Goal: Transaction & Acquisition: Purchase product/service

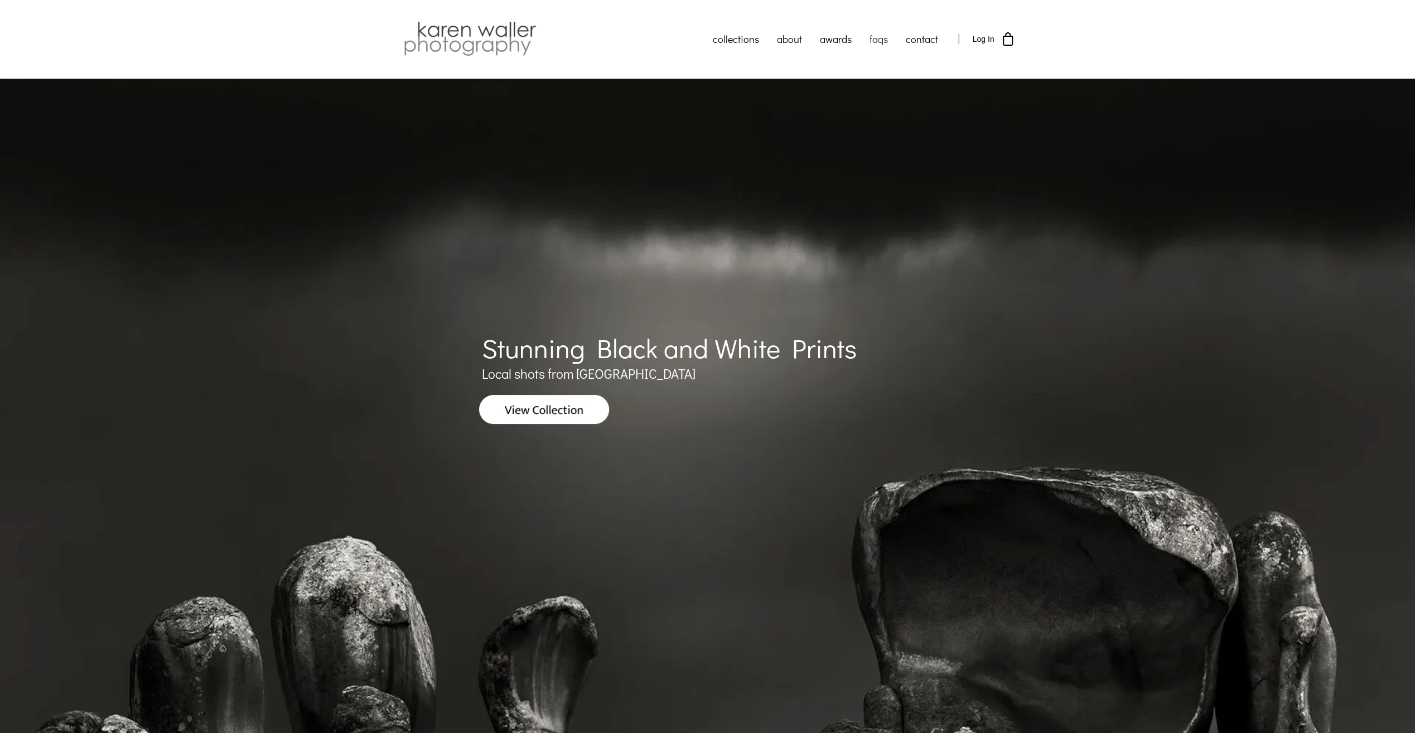
click at [884, 39] on link "faqs" at bounding box center [878, 39] width 36 height 28
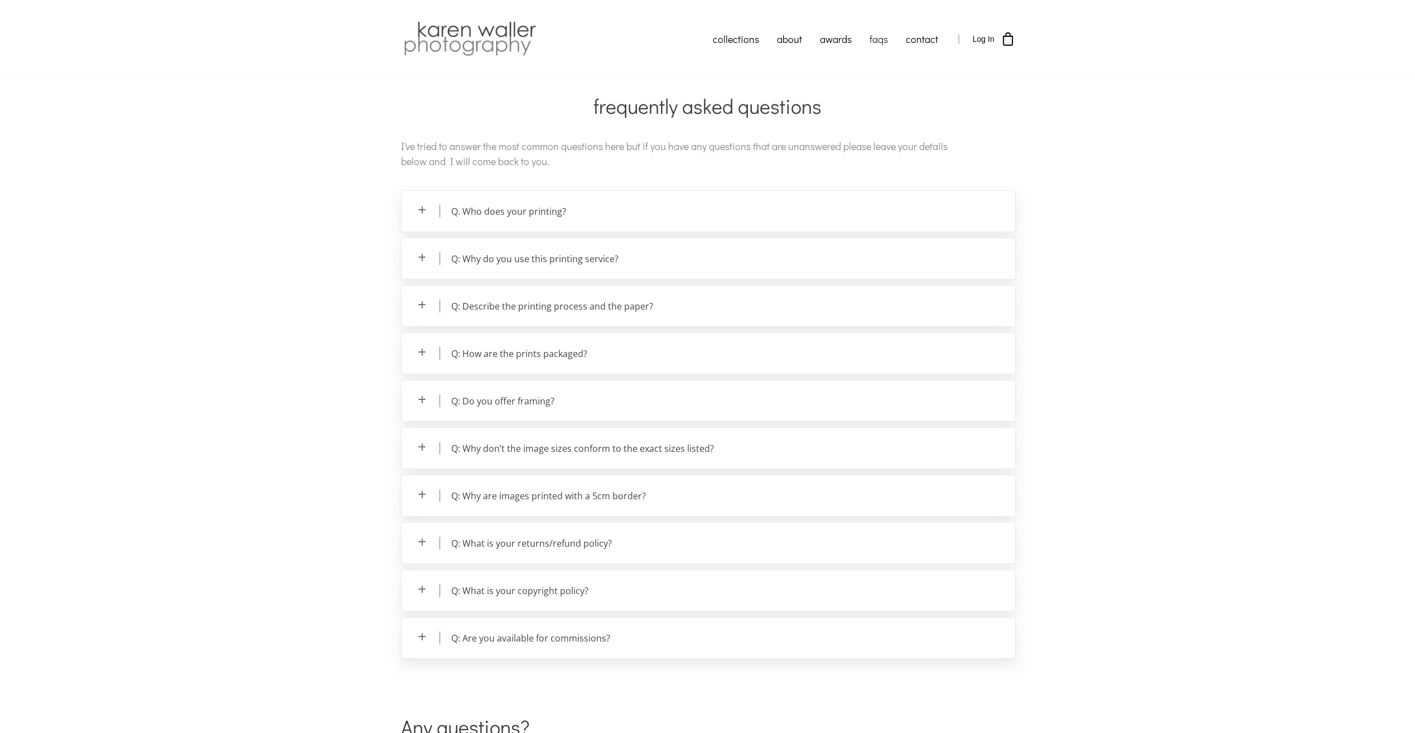
click at [670, 222] on p "Q. Who does your printing?" at bounding box center [708, 211] width 613 height 41
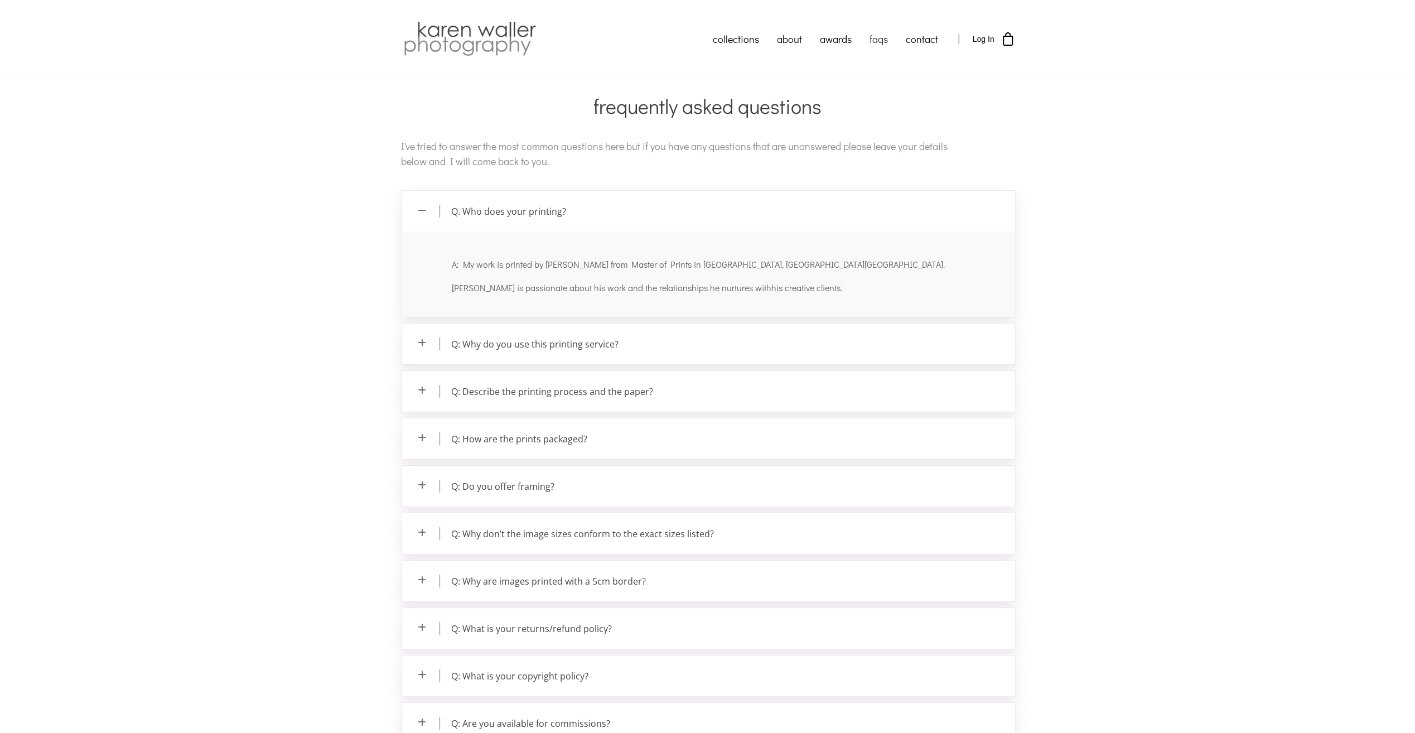
click at [630, 355] on p "Q: Why do you use this printing service?" at bounding box center [708, 343] width 613 height 41
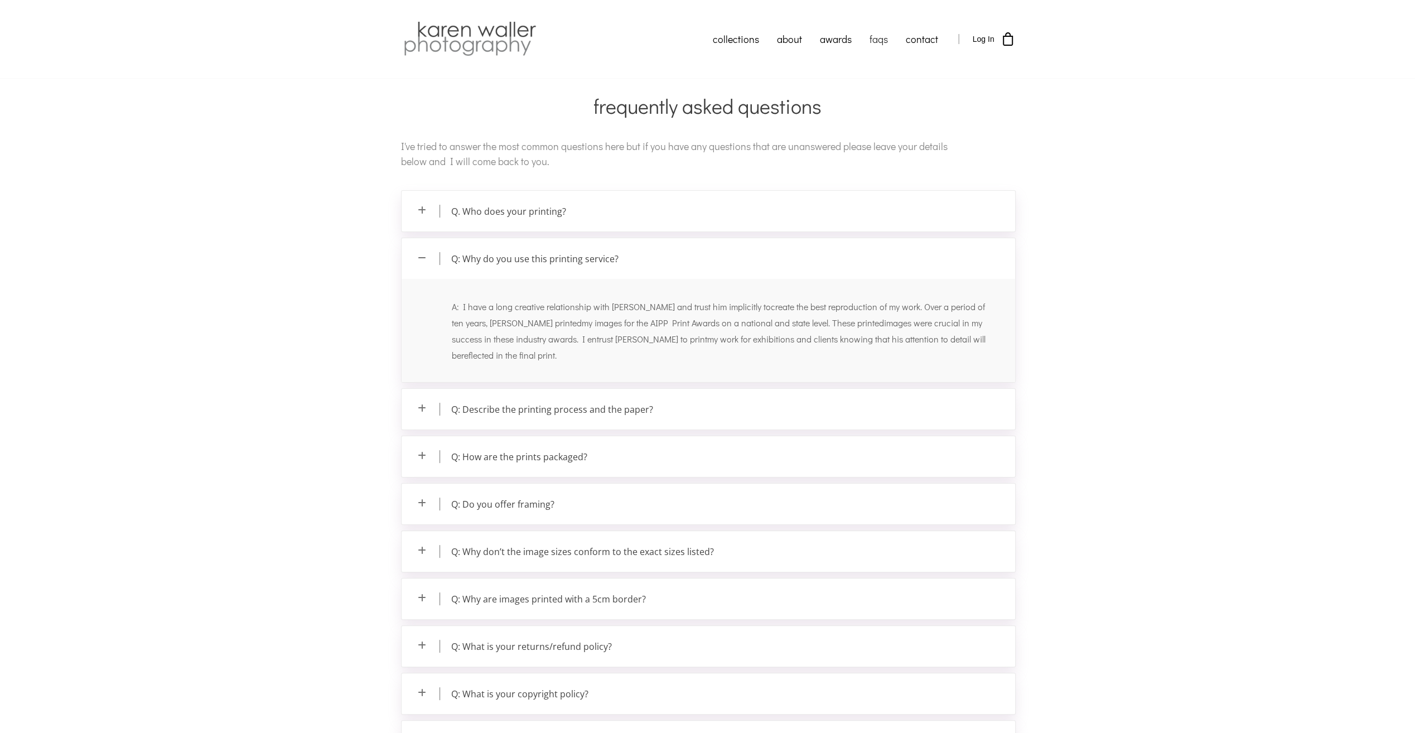
click at [630, 410] on p "Q: Describe the printing process and the paper?" at bounding box center [708, 409] width 613 height 41
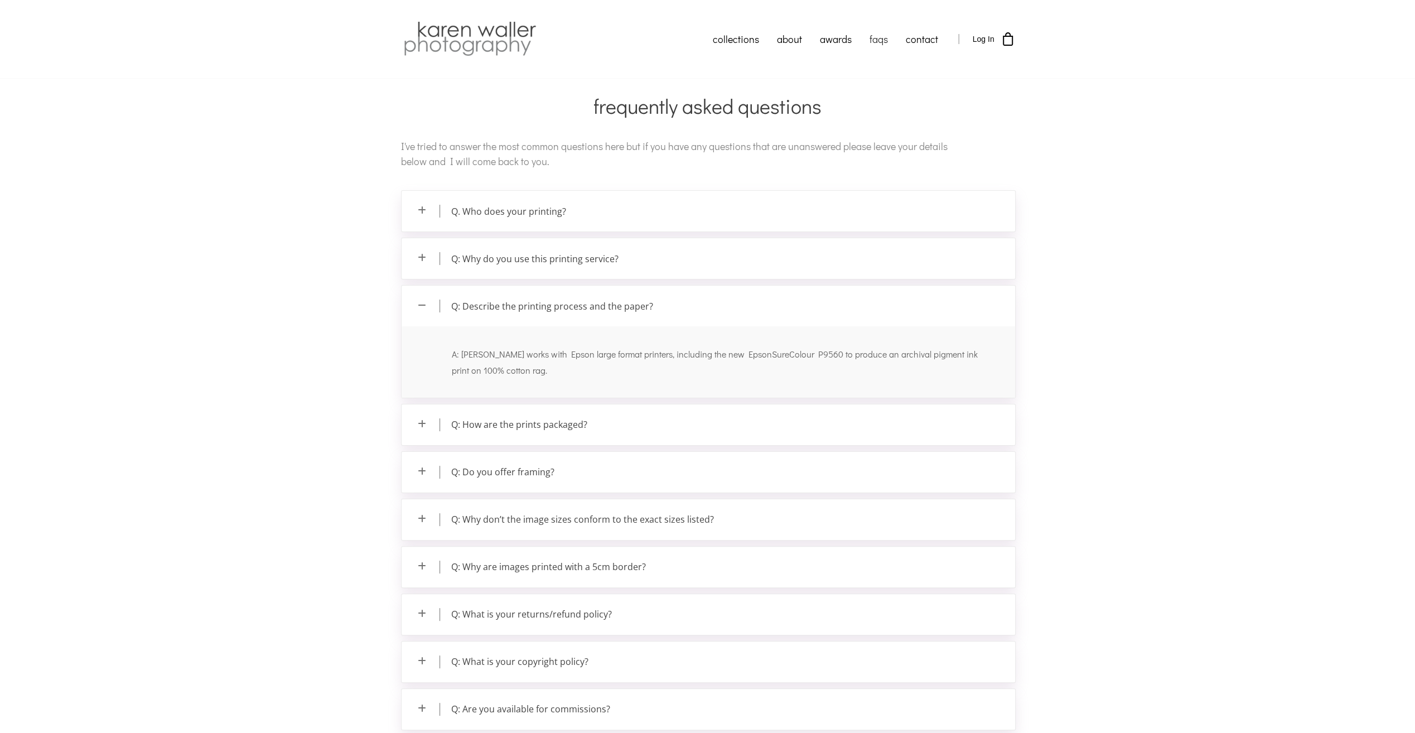
click at [611, 427] on p "Q: How are the prints packaged?" at bounding box center [708, 424] width 613 height 41
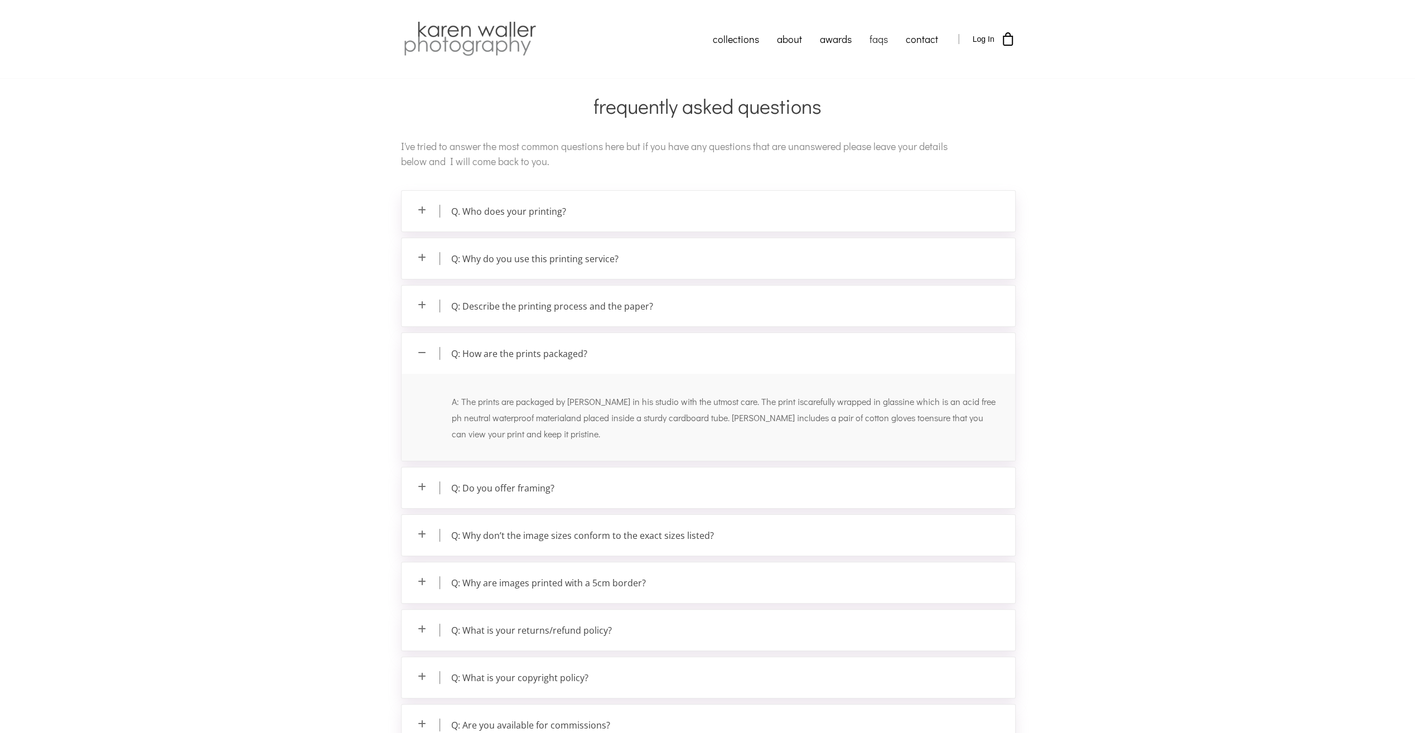
scroll to position [56, 0]
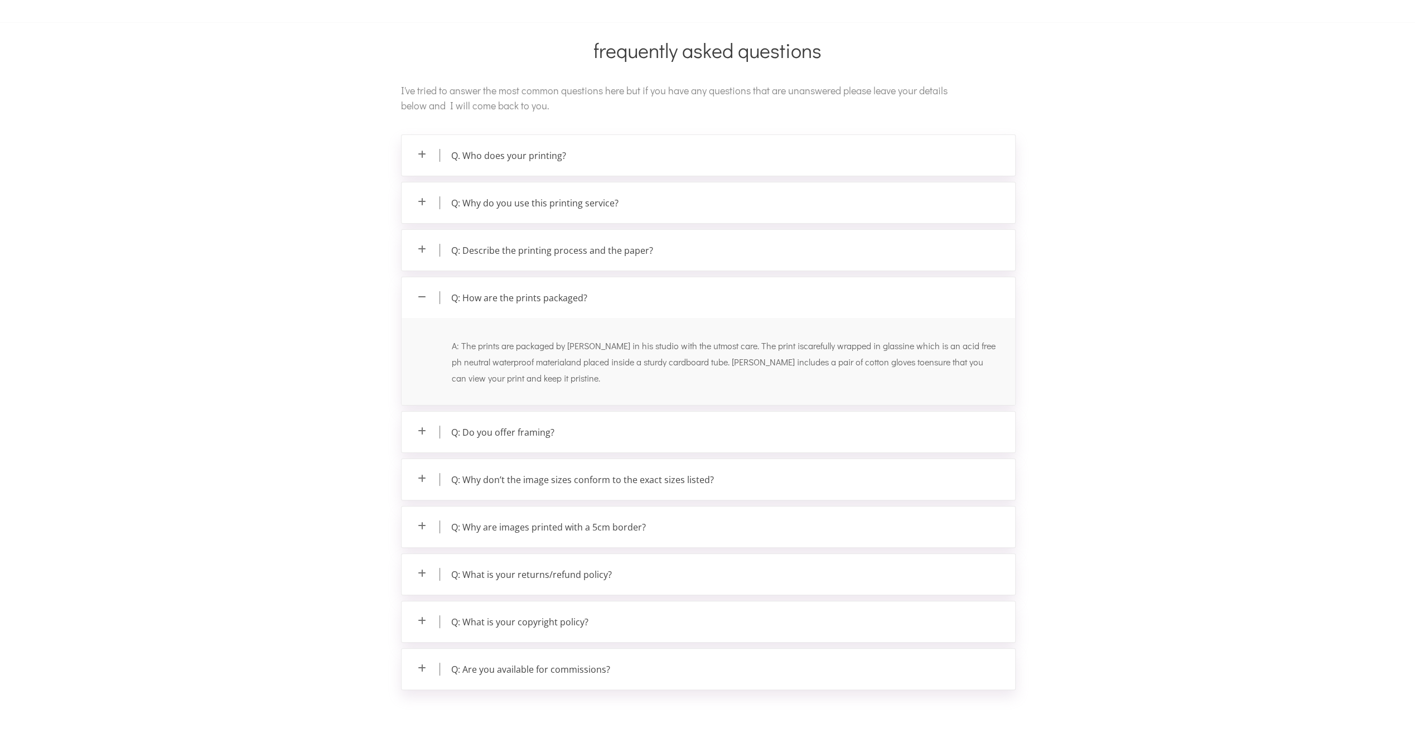
click at [613, 429] on p "Q: Do you offer framing?" at bounding box center [708, 432] width 613 height 41
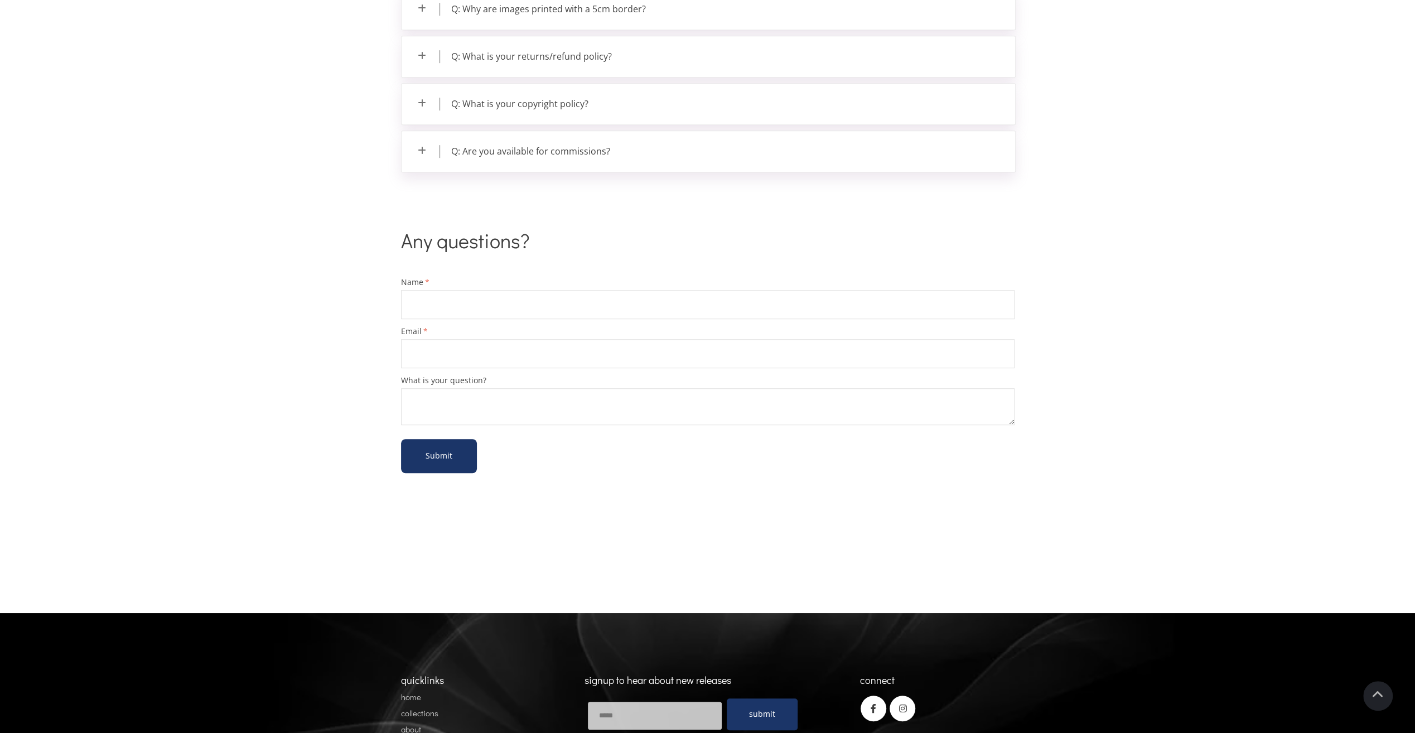
scroll to position [668, 0]
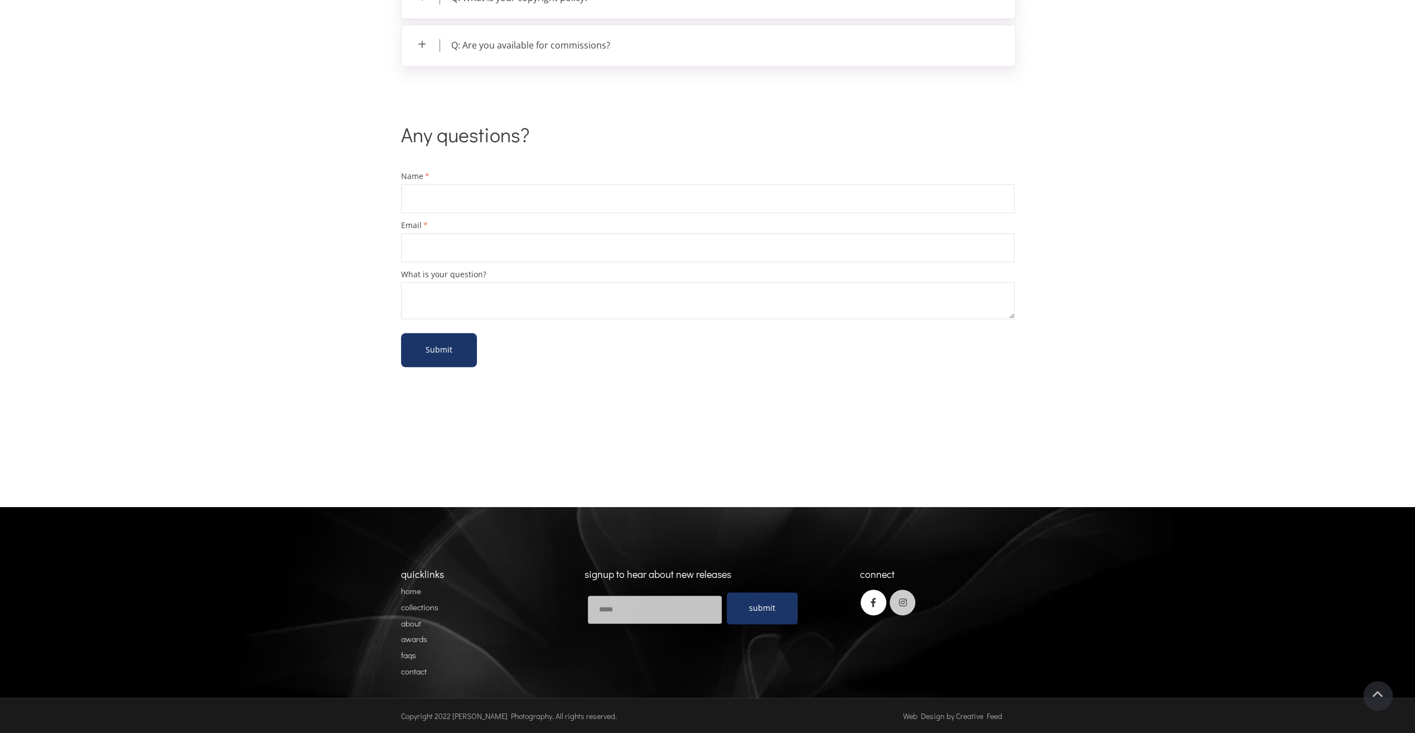
click at [903, 600] on icon at bounding box center [902, 602] width 26 height 26
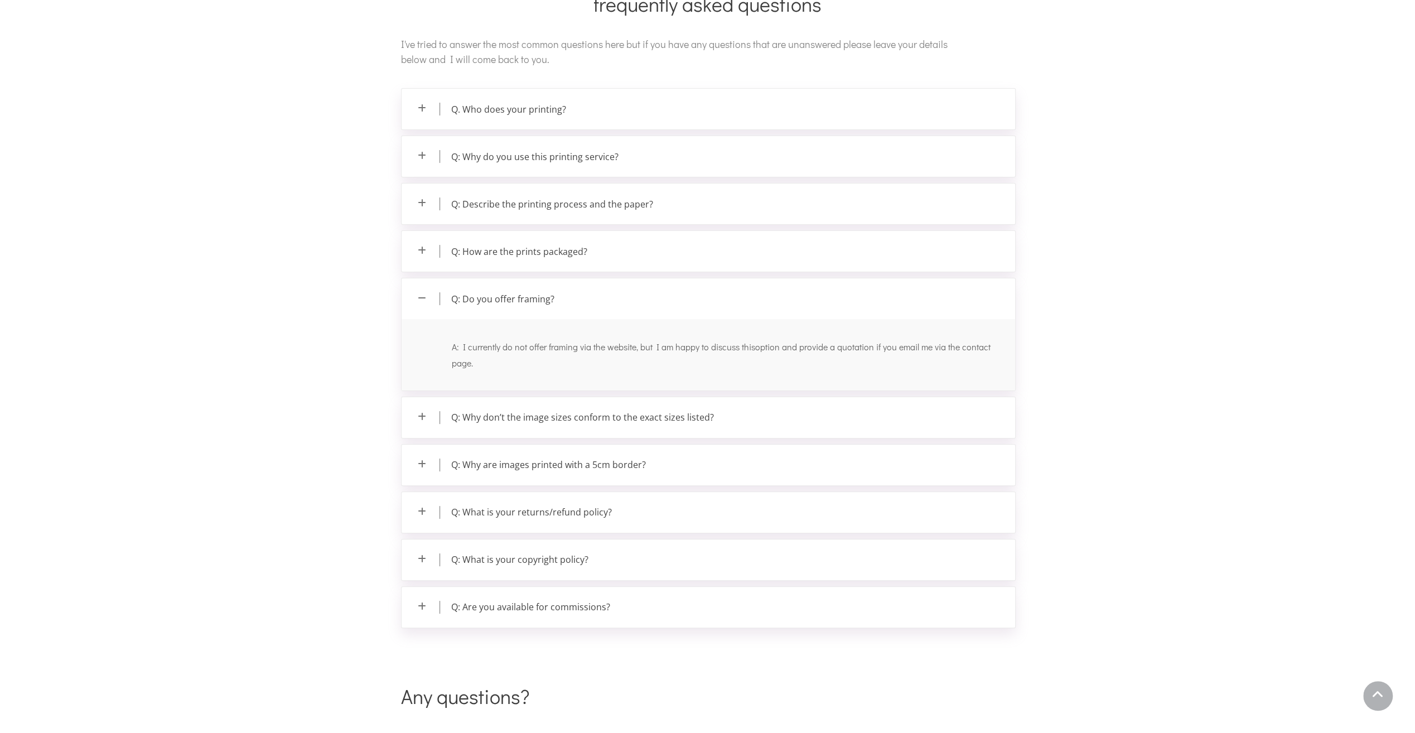
scroll to position [0, 0]
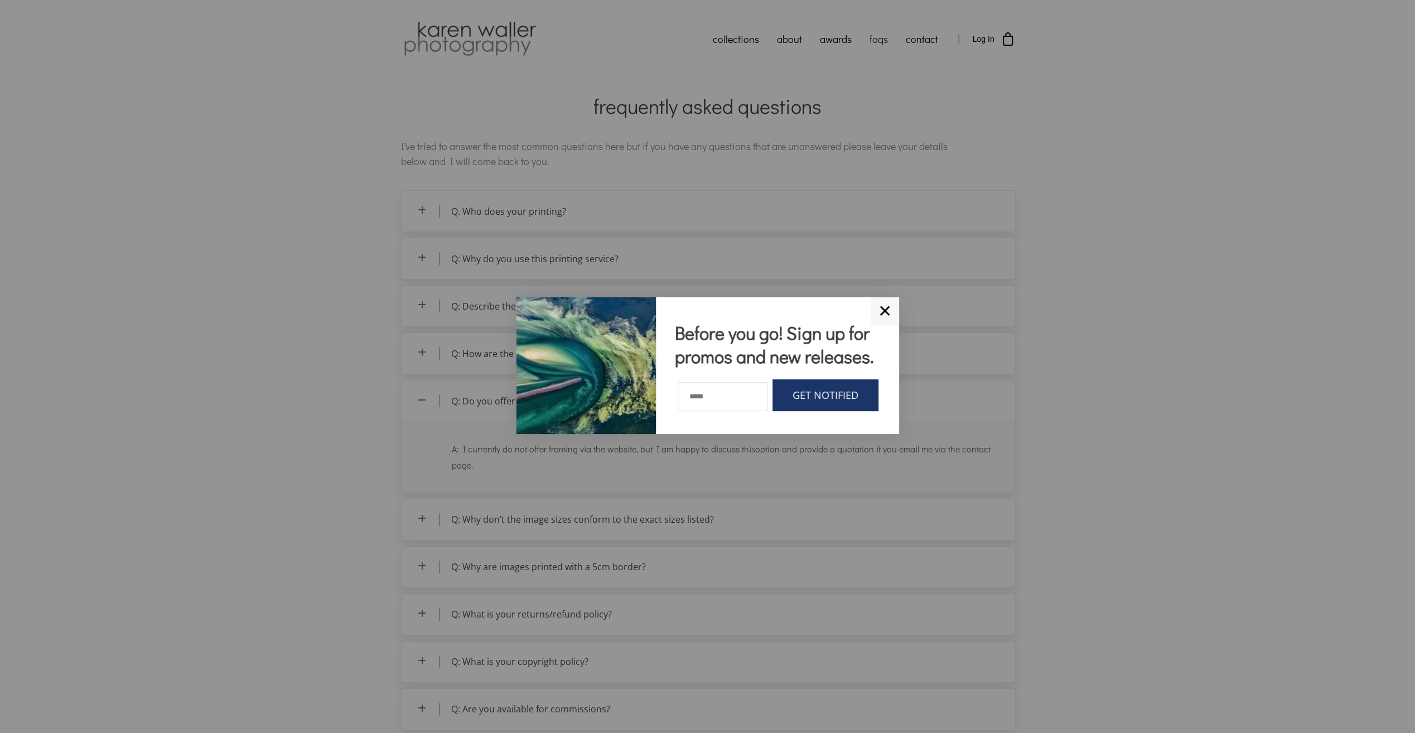
click at [882, 310] on link "✕" at bounding box center [885, 311] width 28 height 28
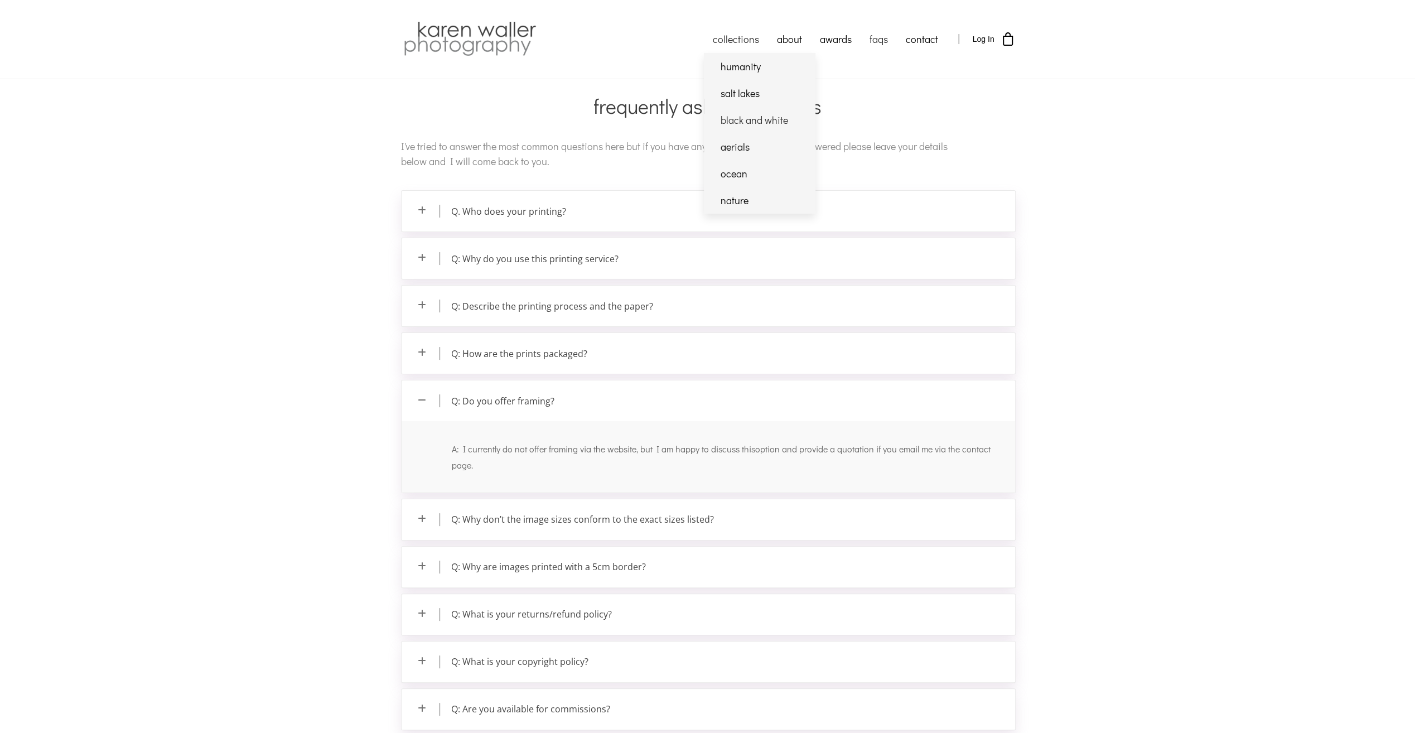
click at [759, 119] on link "black and white" at bounding box center [760, 120] width 112 height 27
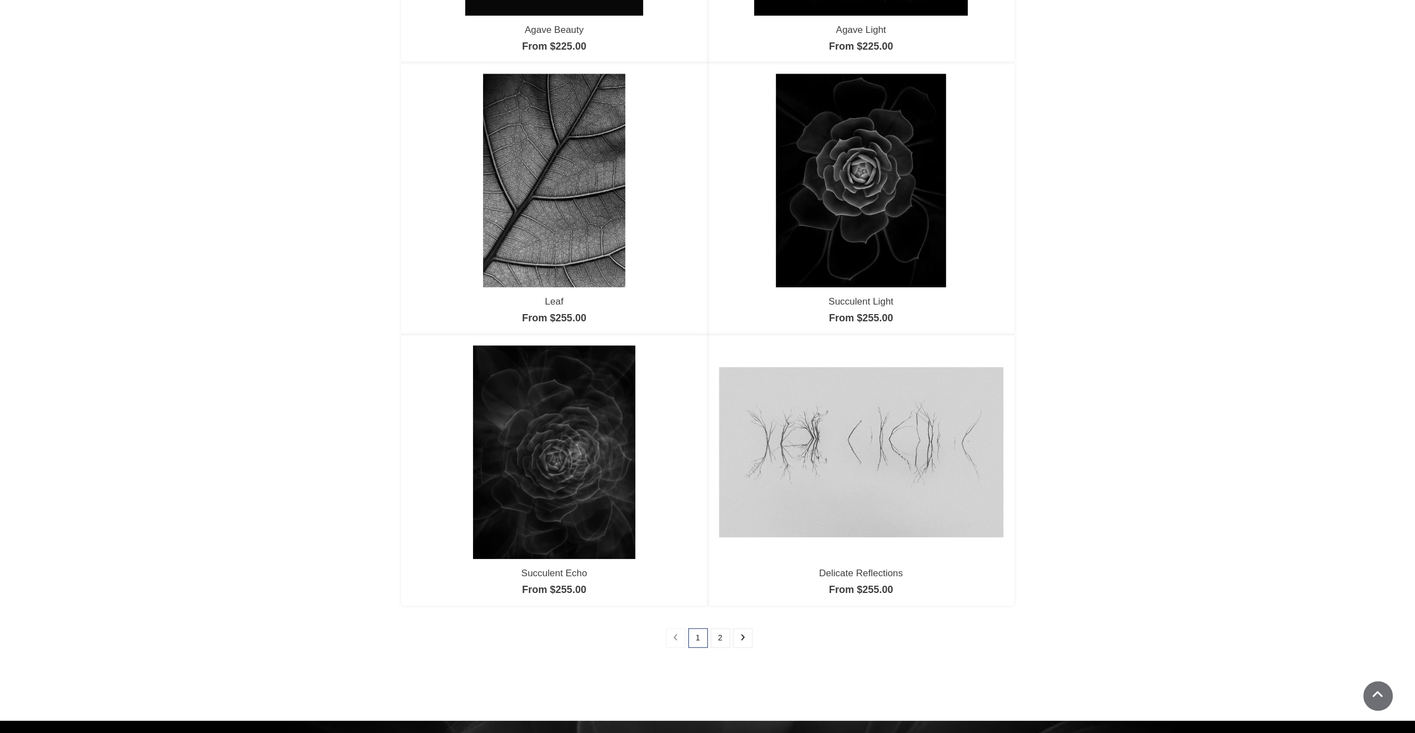
scroll to position [781, 0]
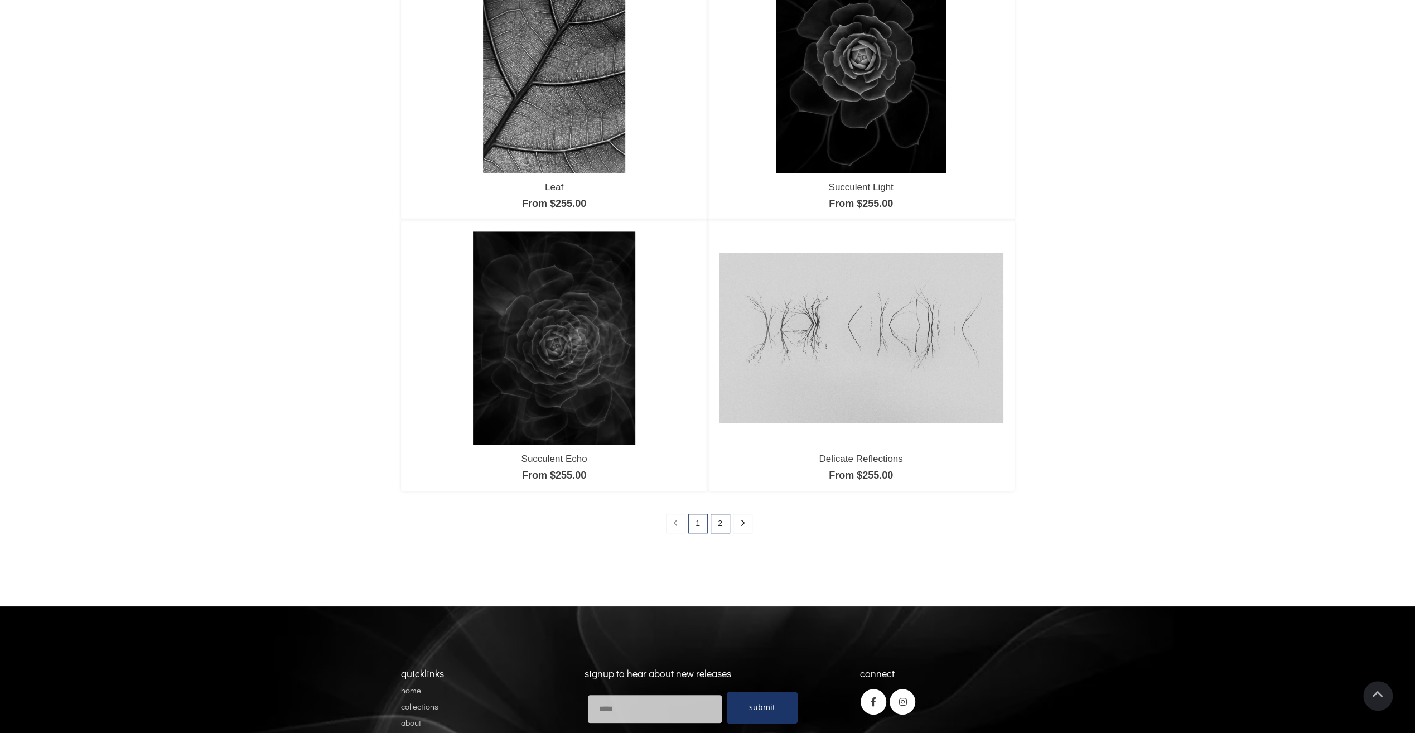
click at [716, 523] on link "2" at bounding box center [720, 524] width 20 height 20
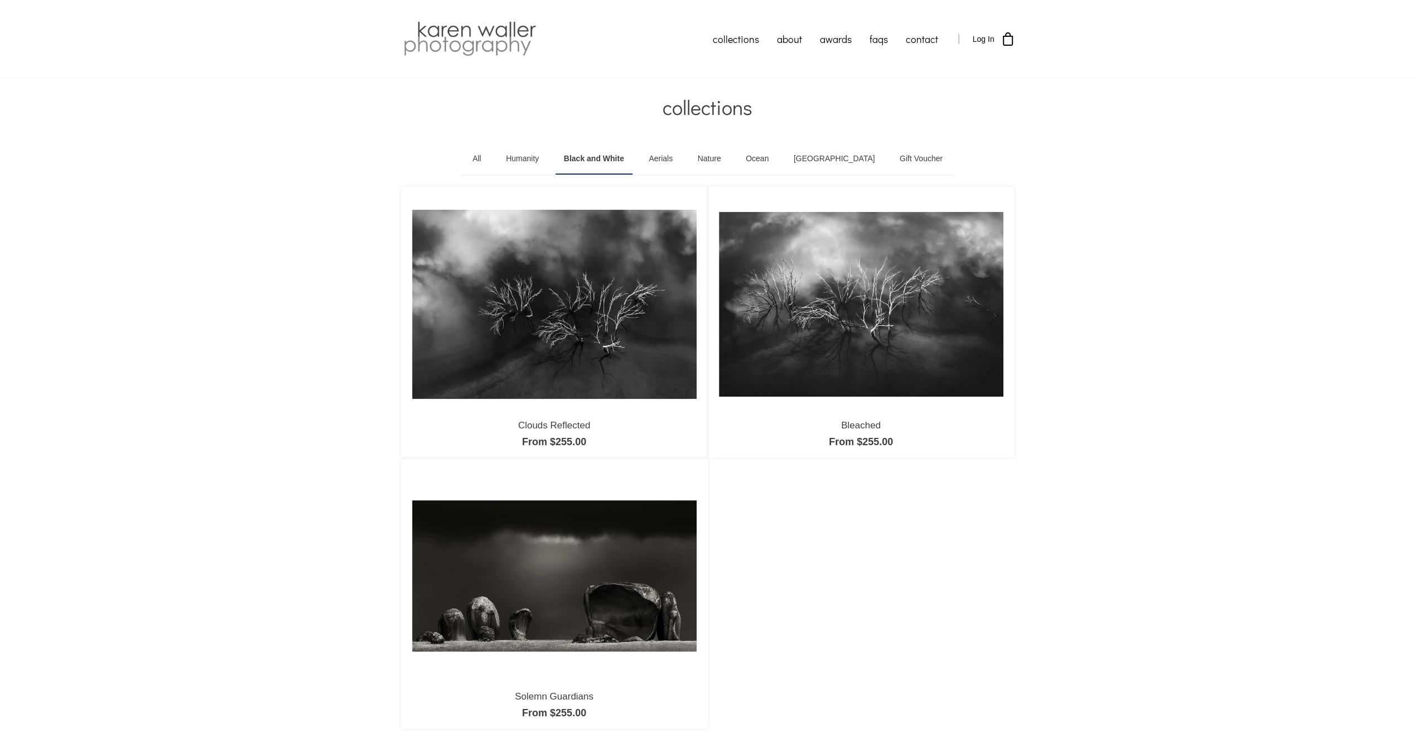
click at [777, 159] on link "Ocean" at bounding box center [757, 158] width 40 height 31
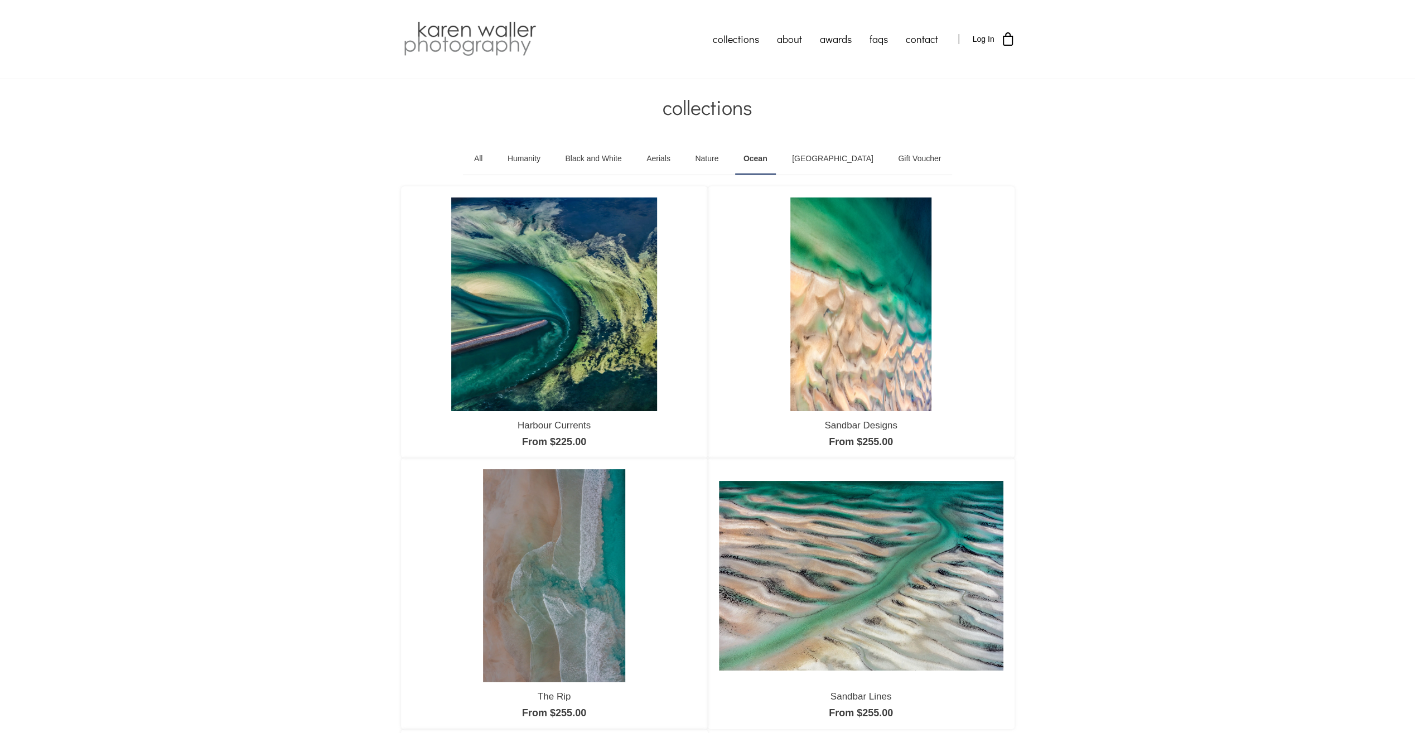
click at [538, 156] on link "Humanity" at bounding box center [524, 158] width 50 height 31
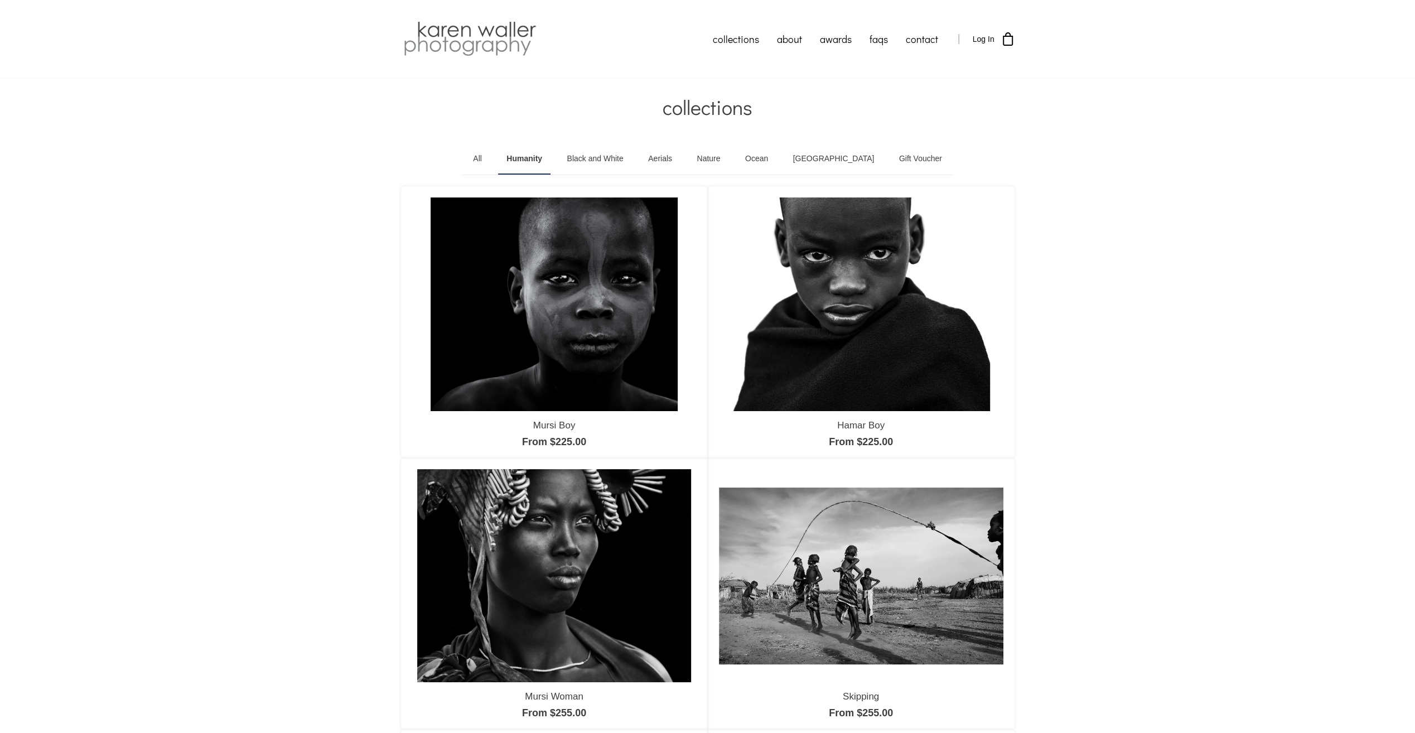
click at [776, 161] on link "Ocean" at bounding box center [757, 158] width 40 height 31
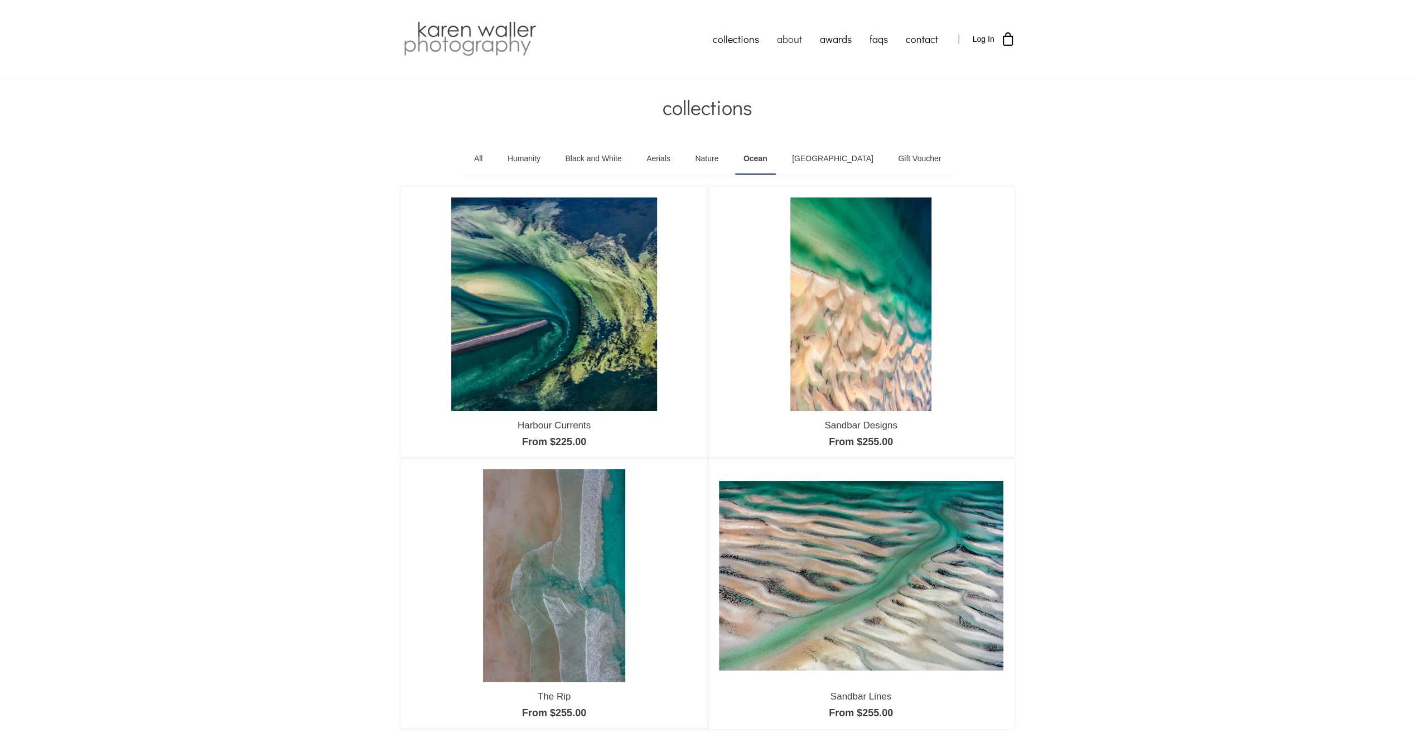
click at [790, 36] on link "about" at bounding box center [789, 39] width 43 height 28
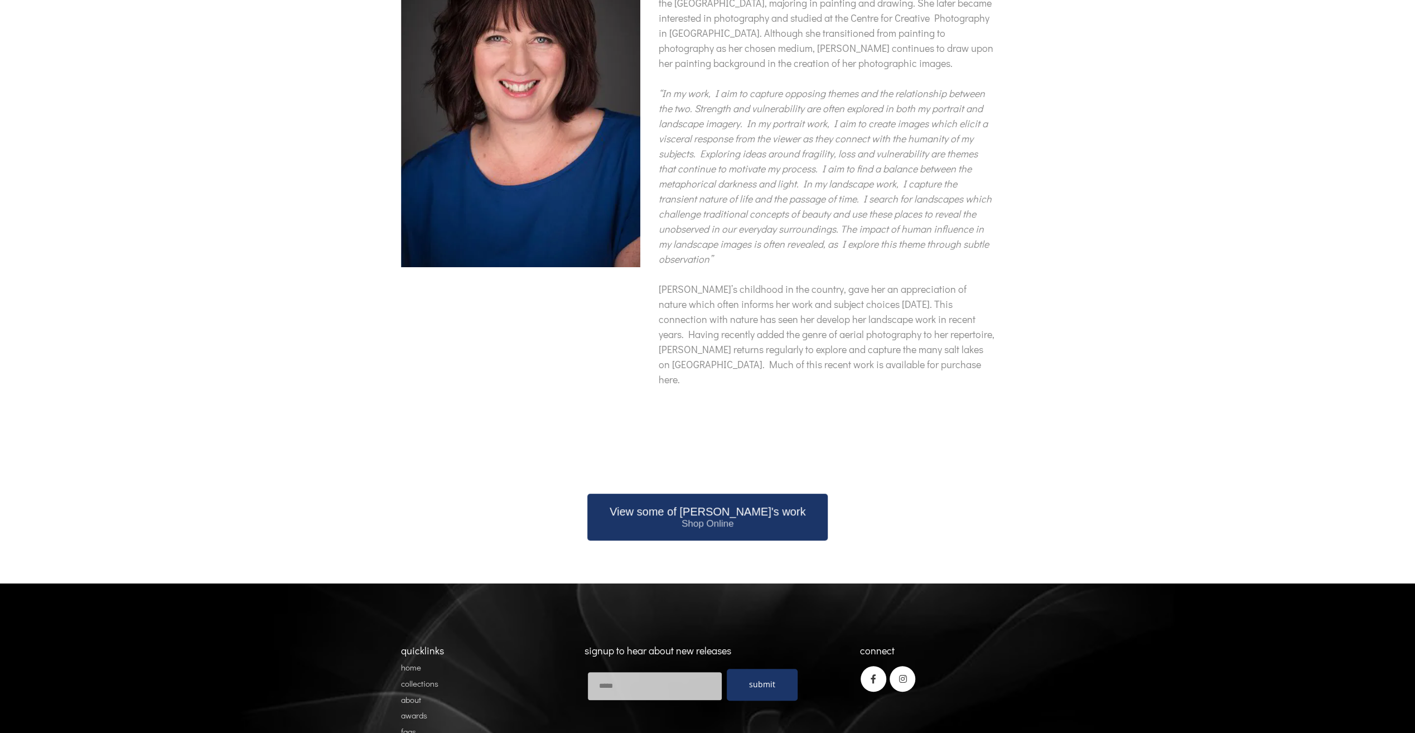
scroll to position [223, 0]
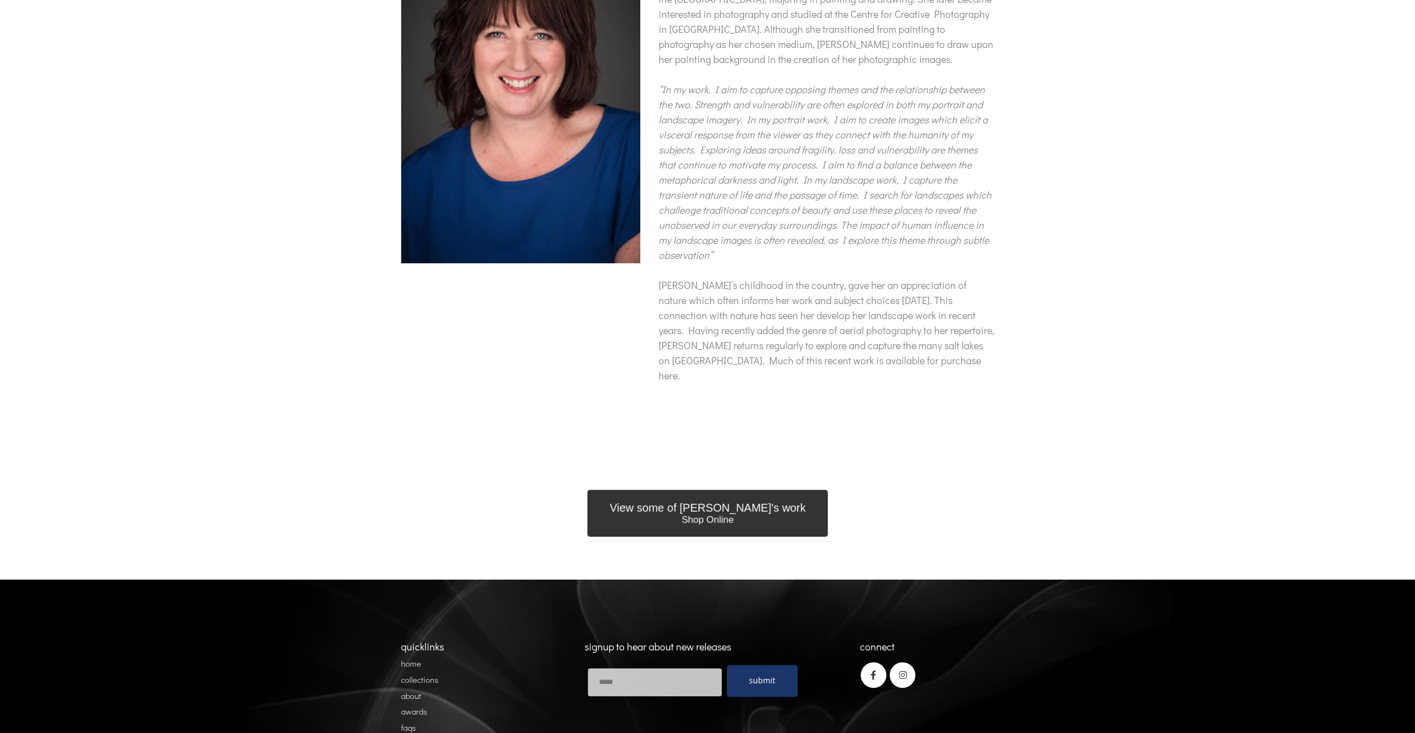
click at [739, 514] on span "Shop Online" at bounding box center [708, 519] width 196 height 11
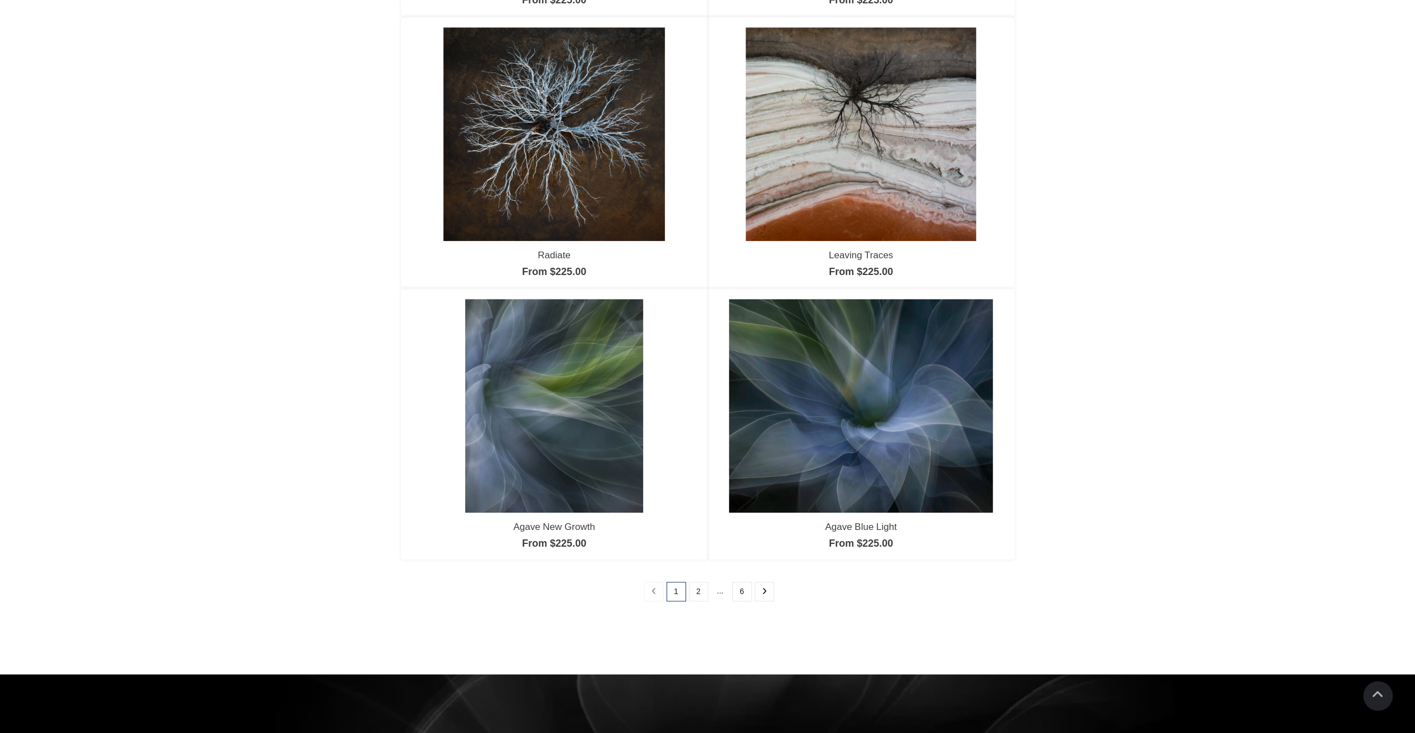
scroll to position [725, 0]
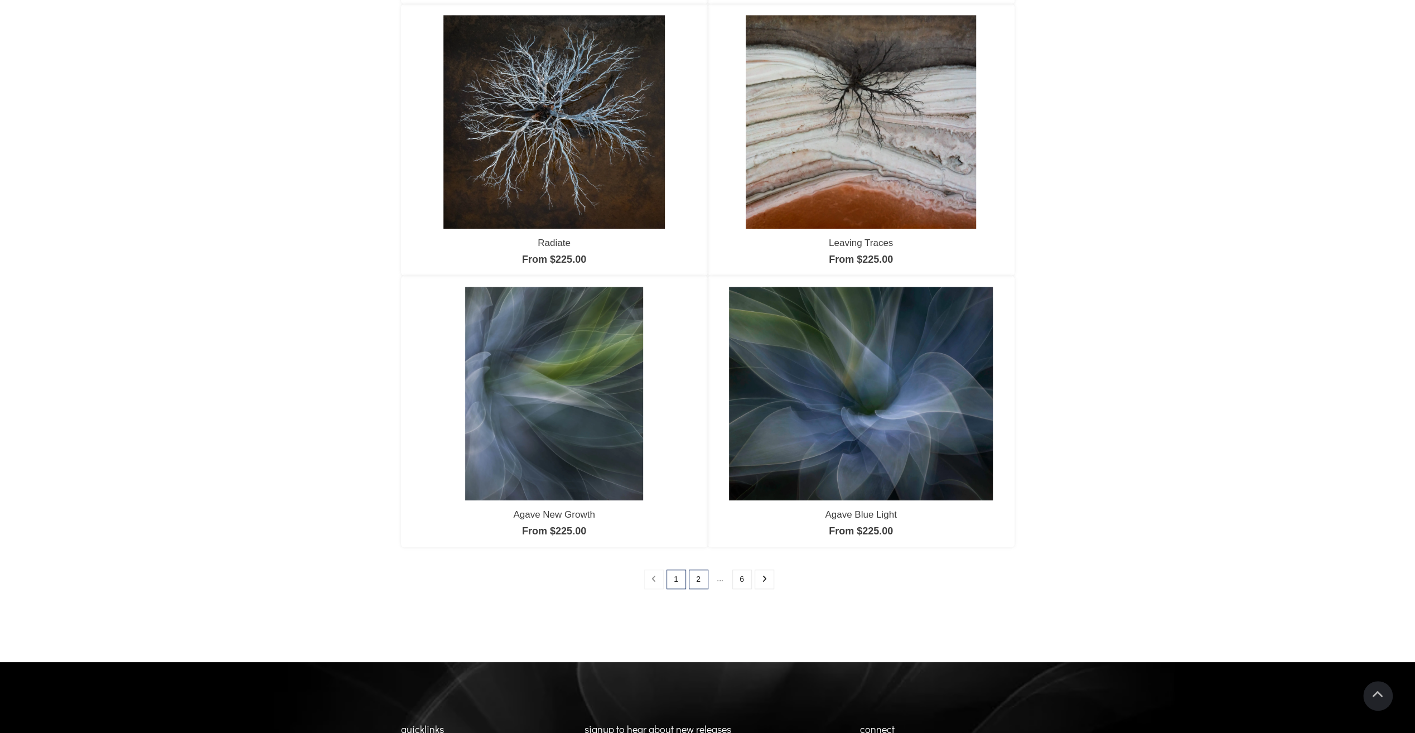
click at [698, 581] on link "2" at bounding box center [699, 579] width 20 height 20
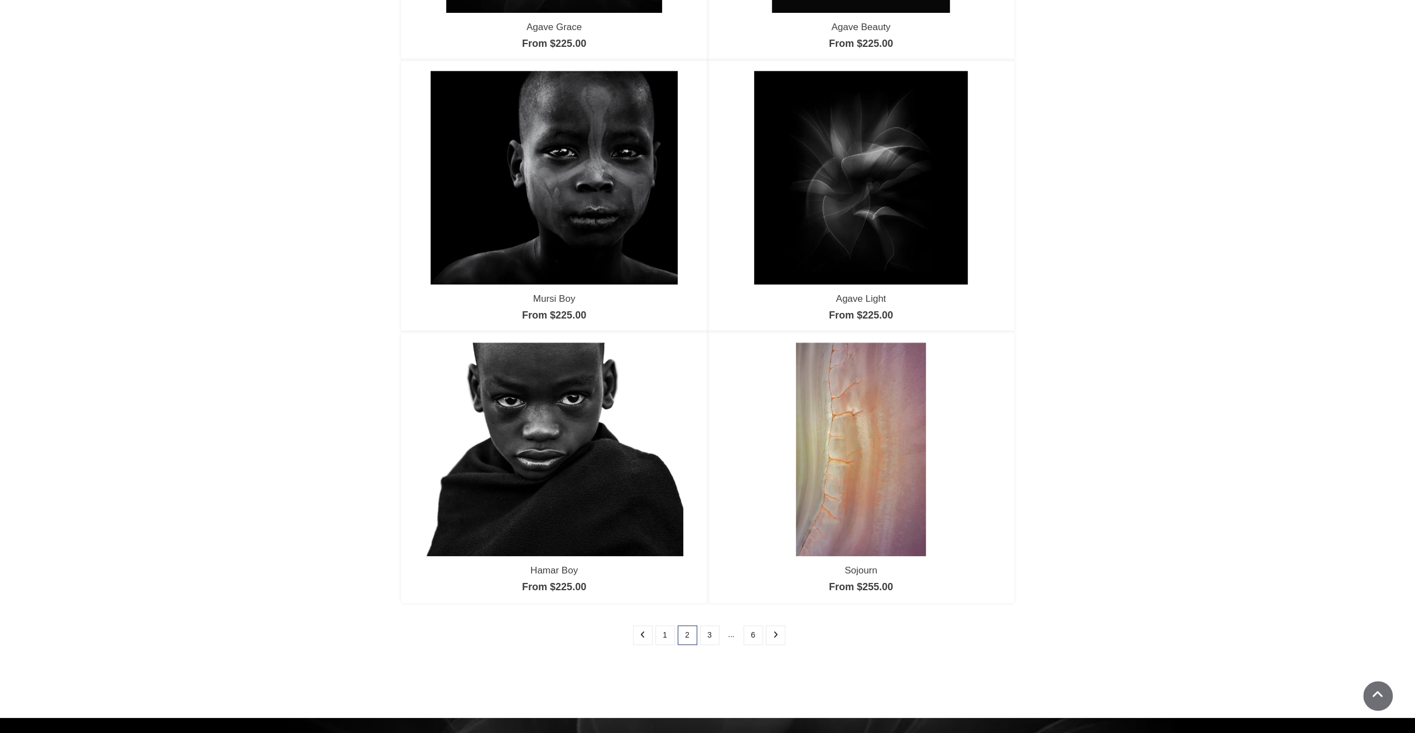
scroll to position [879, 0]
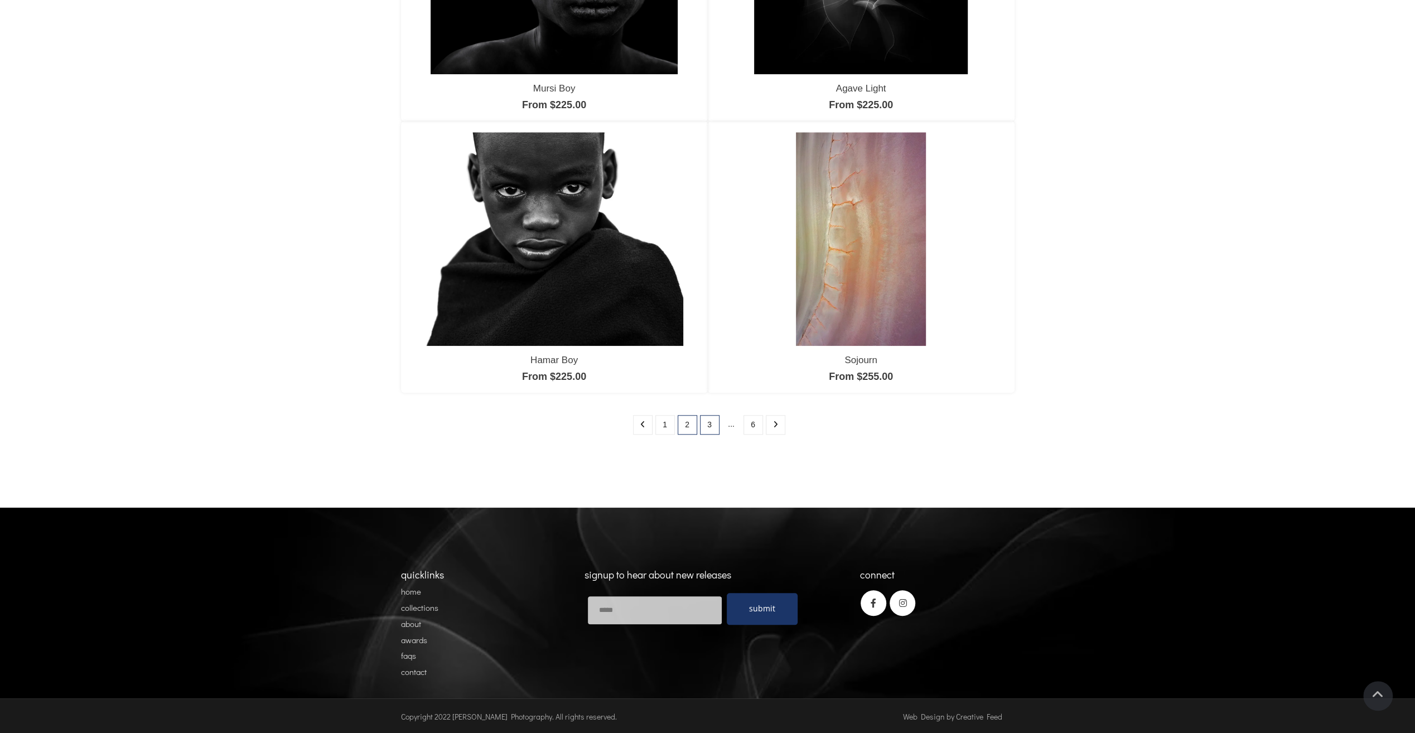
click at [712, 425] on link "3" at bounding box center [710, 425] width 20 height 20
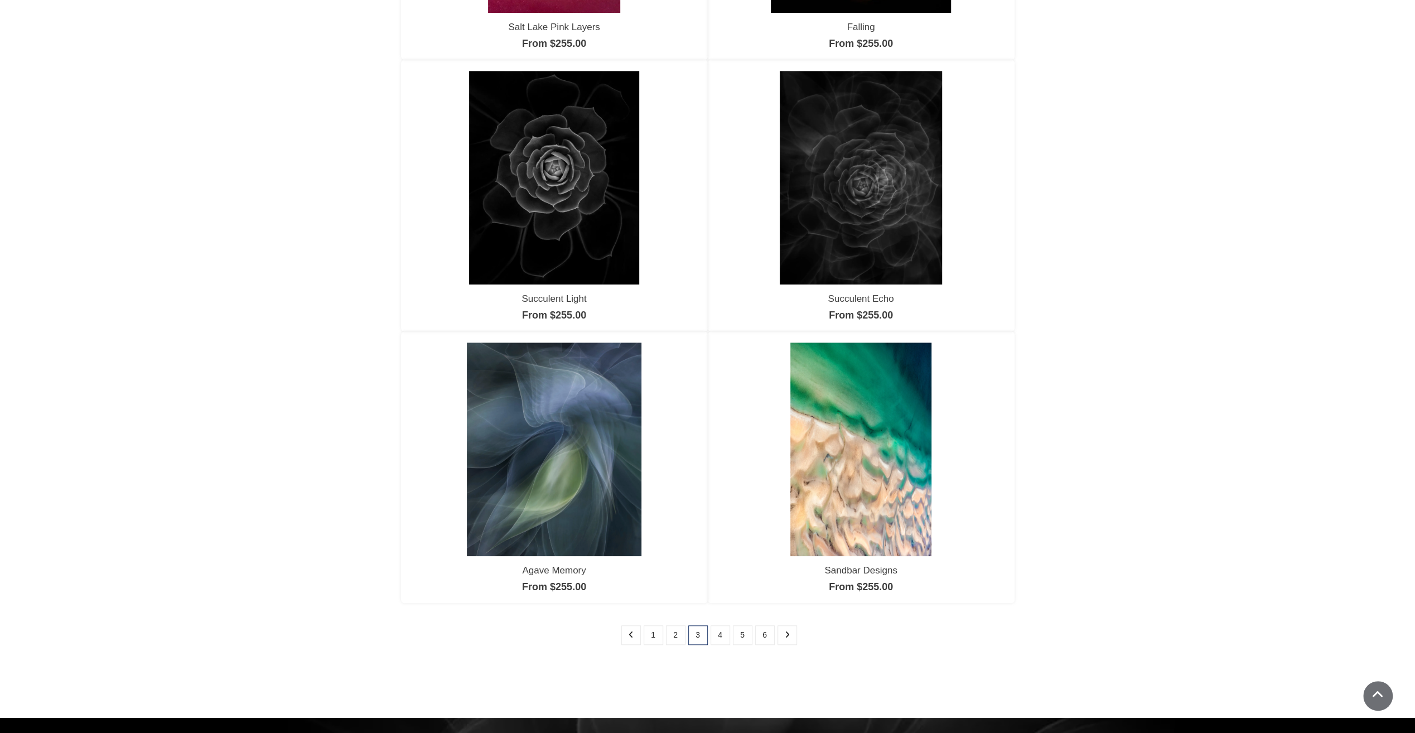
scroll to position [836, 0]
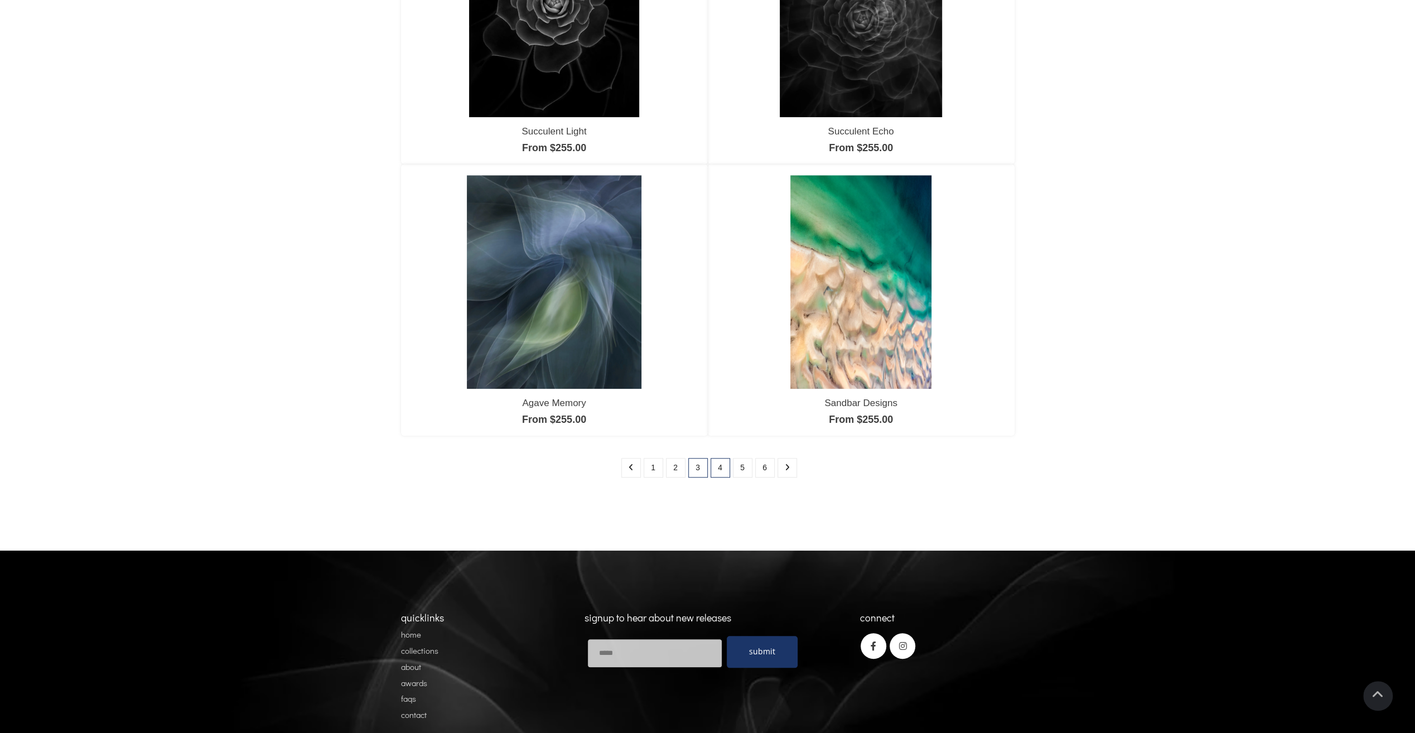
click at [718, 466] on link "4" at bounding box center [720, 468] width 20 height 20
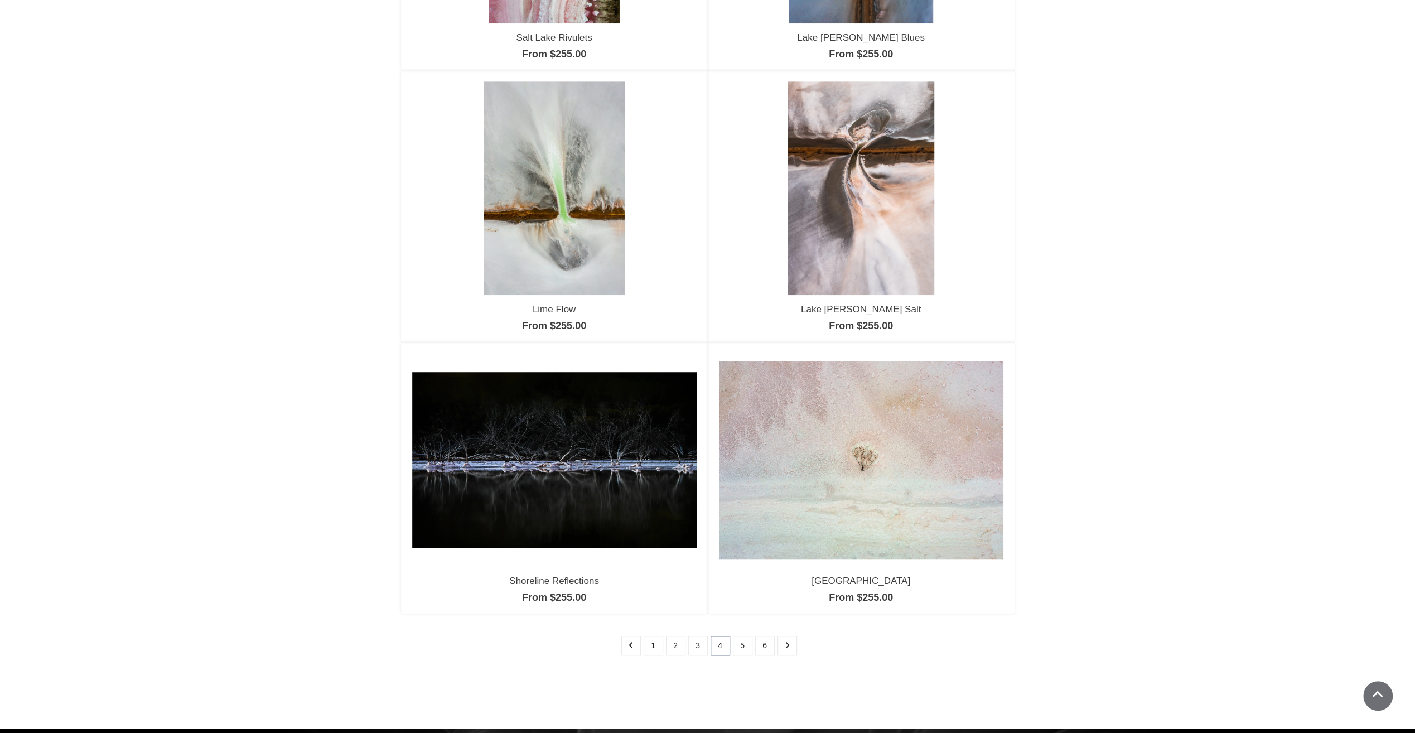
scroll to position [836, 0]
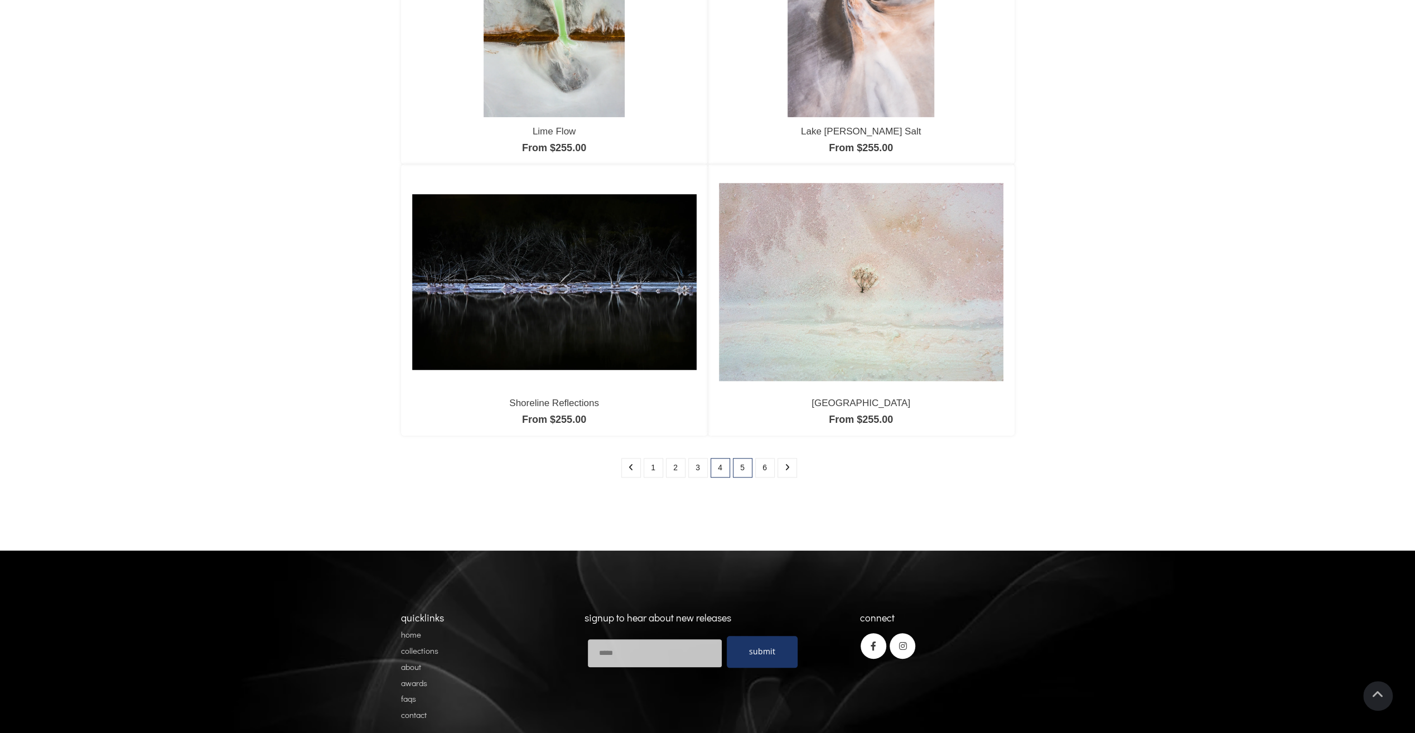
click at [745, 467] on link "5" at bounding box center [743, 468] width 20 height 20
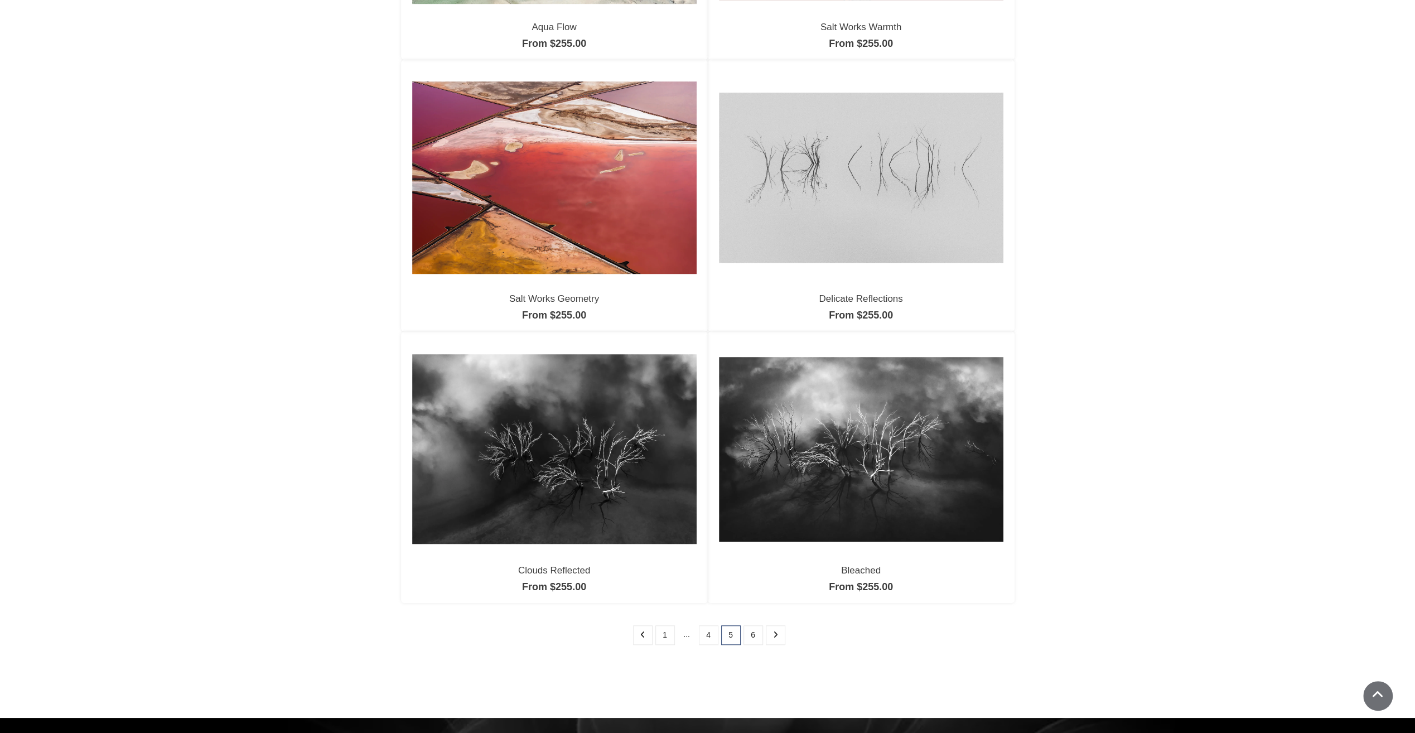
scroll to position [836, 0]
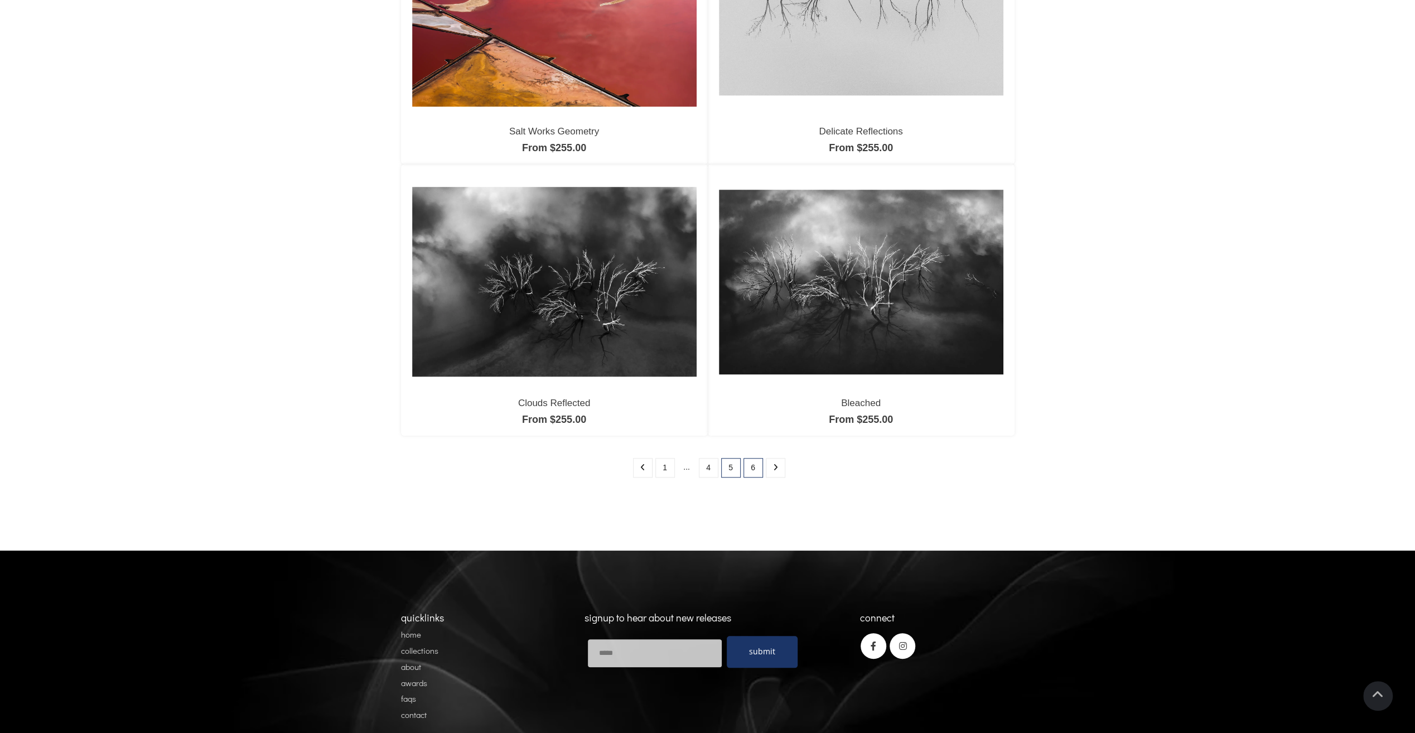
click at [746, 461] on link "6" at bounding box center [753, 468] width 20 height 20
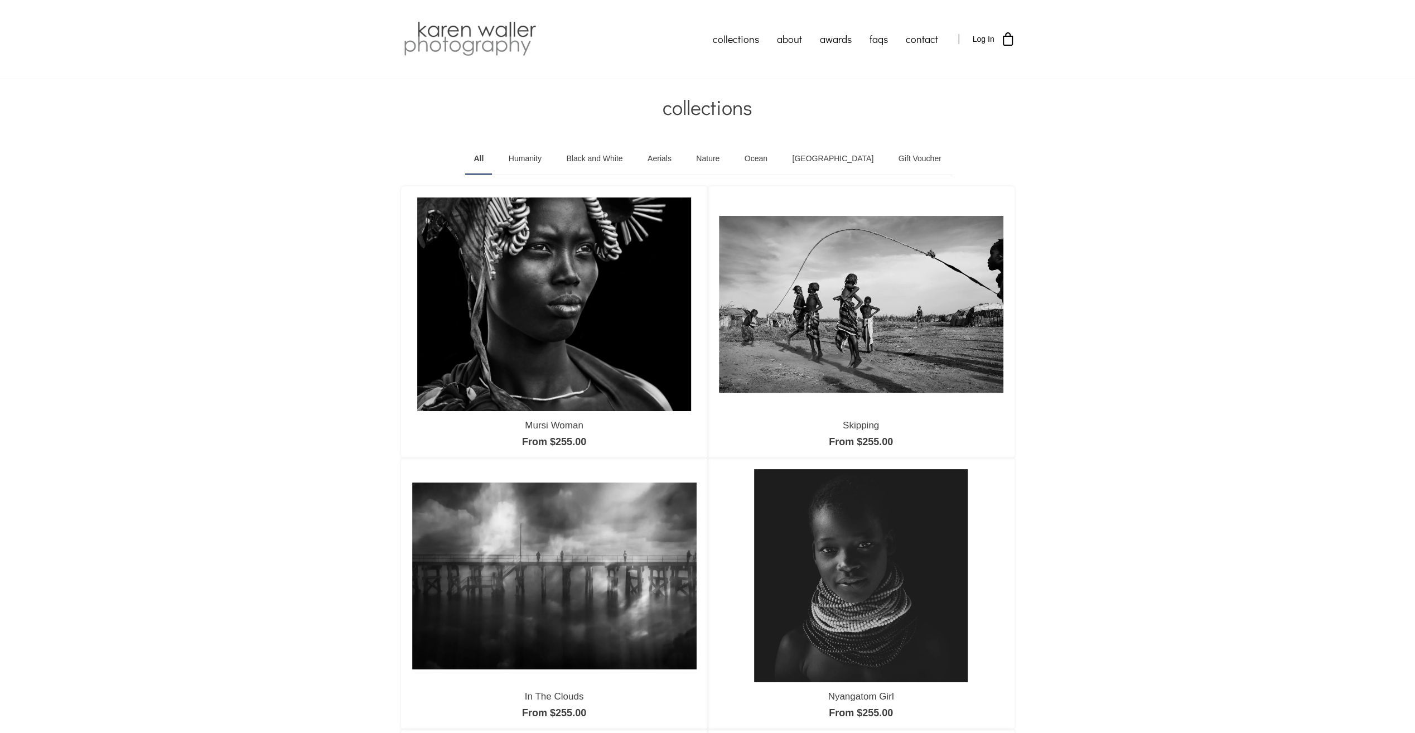
click at [606, 318] on img at bounding box center [553, 303] width 273 height 213
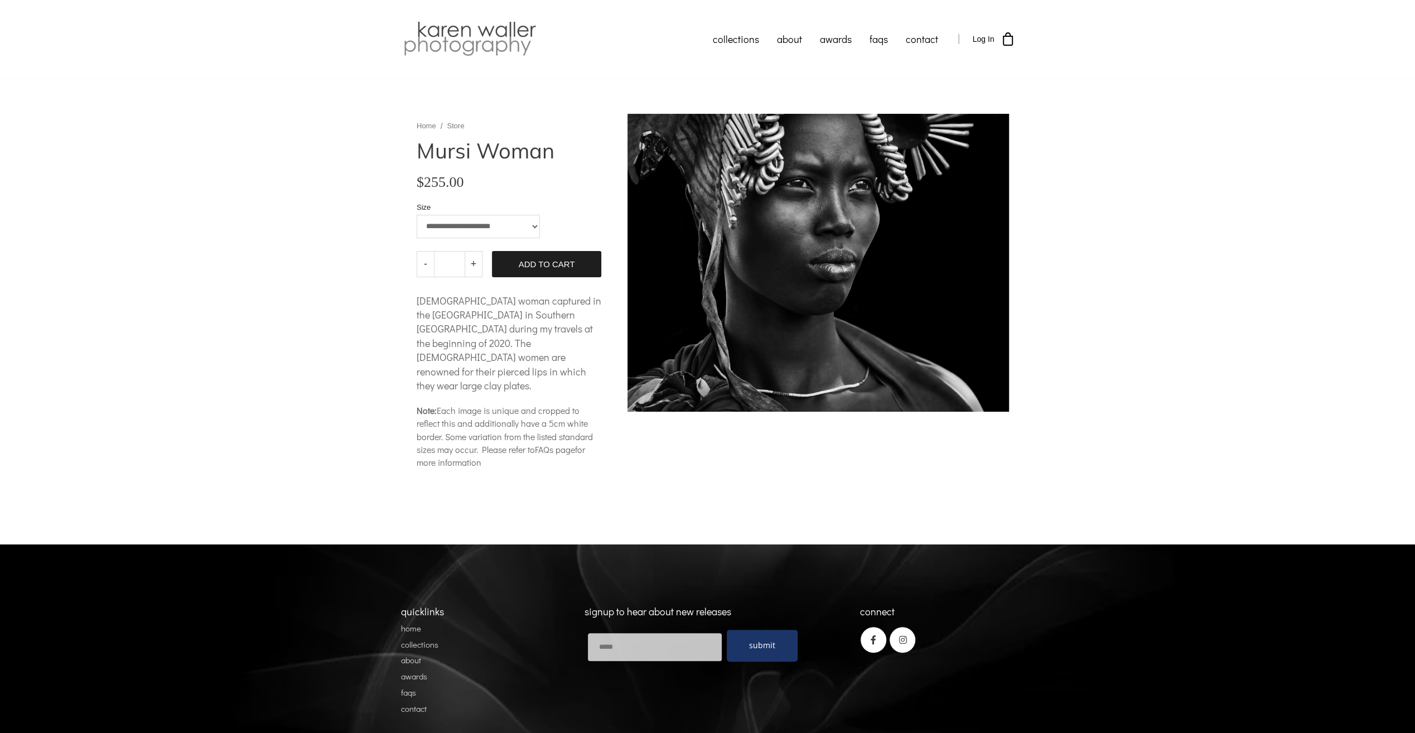
click at [523, 225] on select "**********" at bounding box center [478, 226] width 123 height 23
select select "**********"
click at [417, 215] on select "**********" at bounding box center [478, 226] width 123 height 23
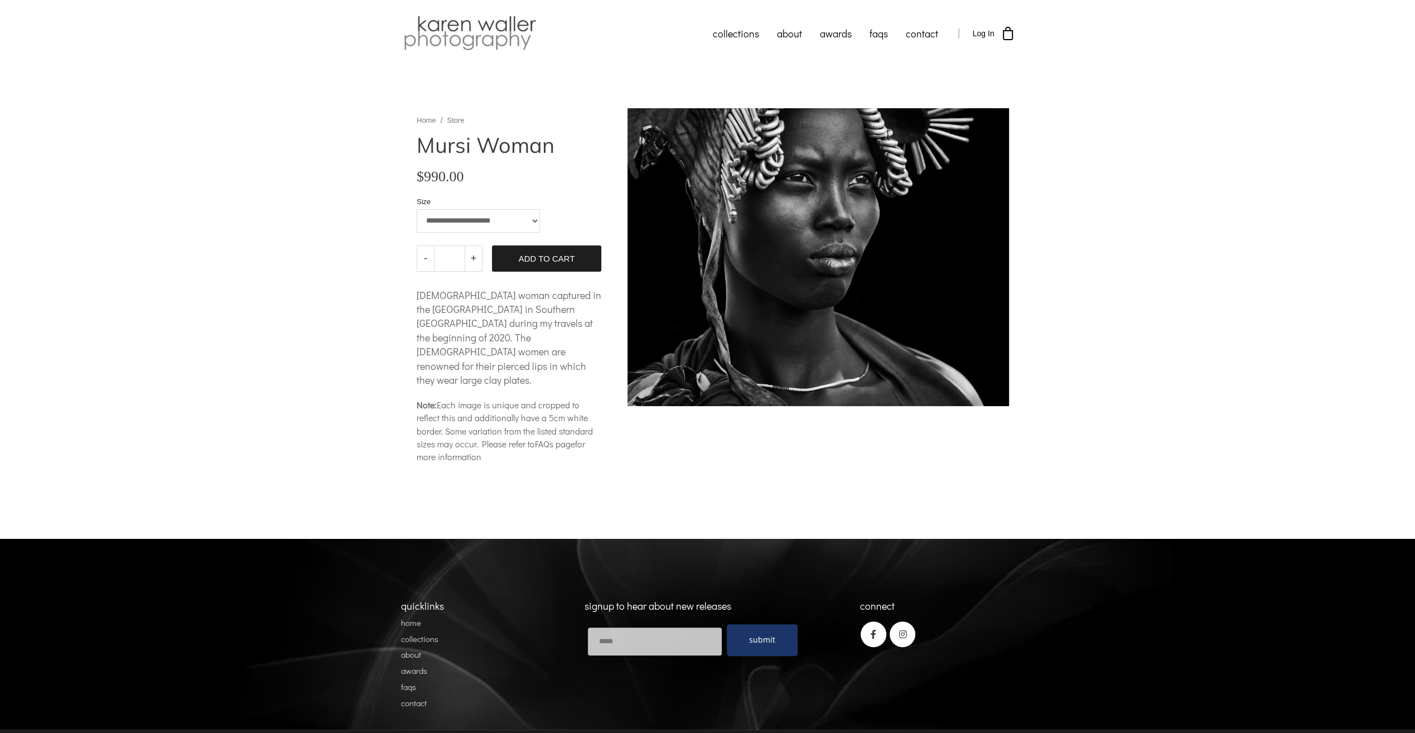
scroll to position [7, 0]
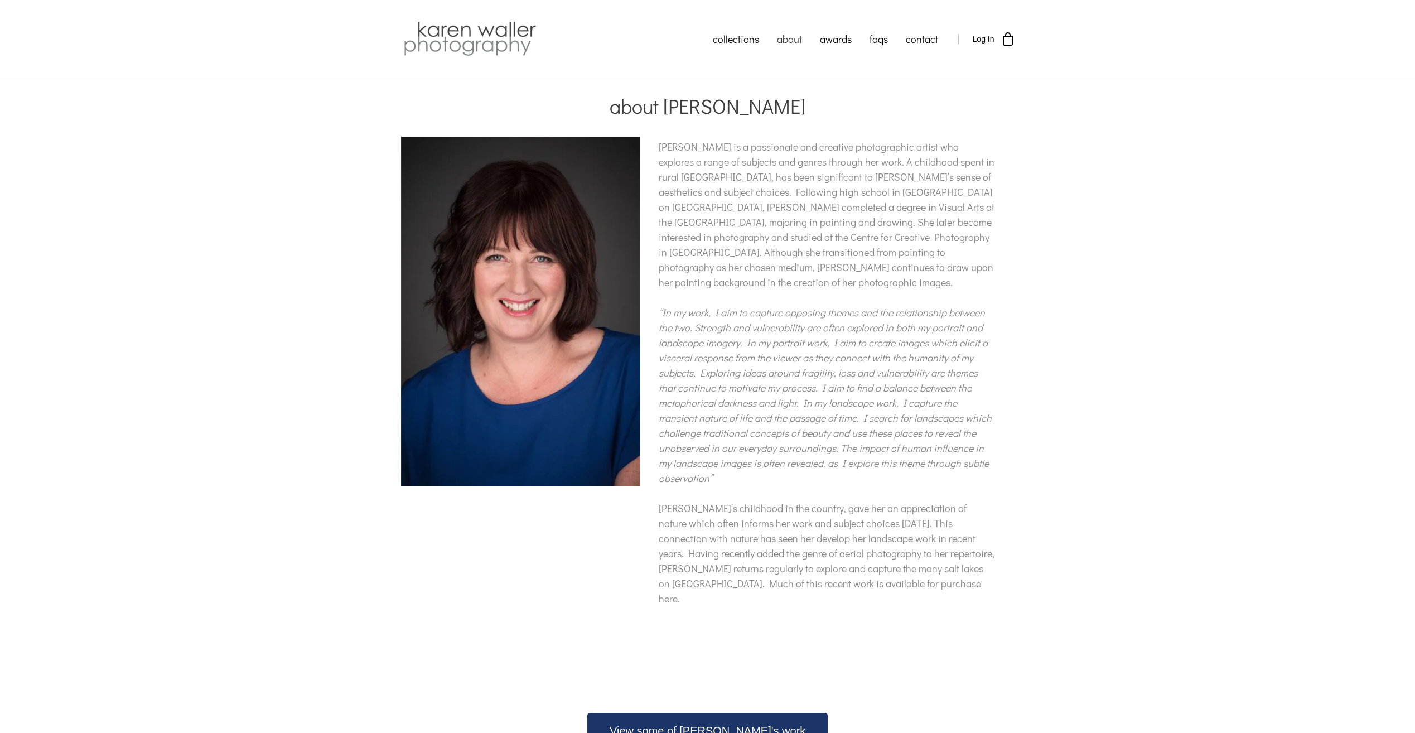
scroll to position [223, 0]
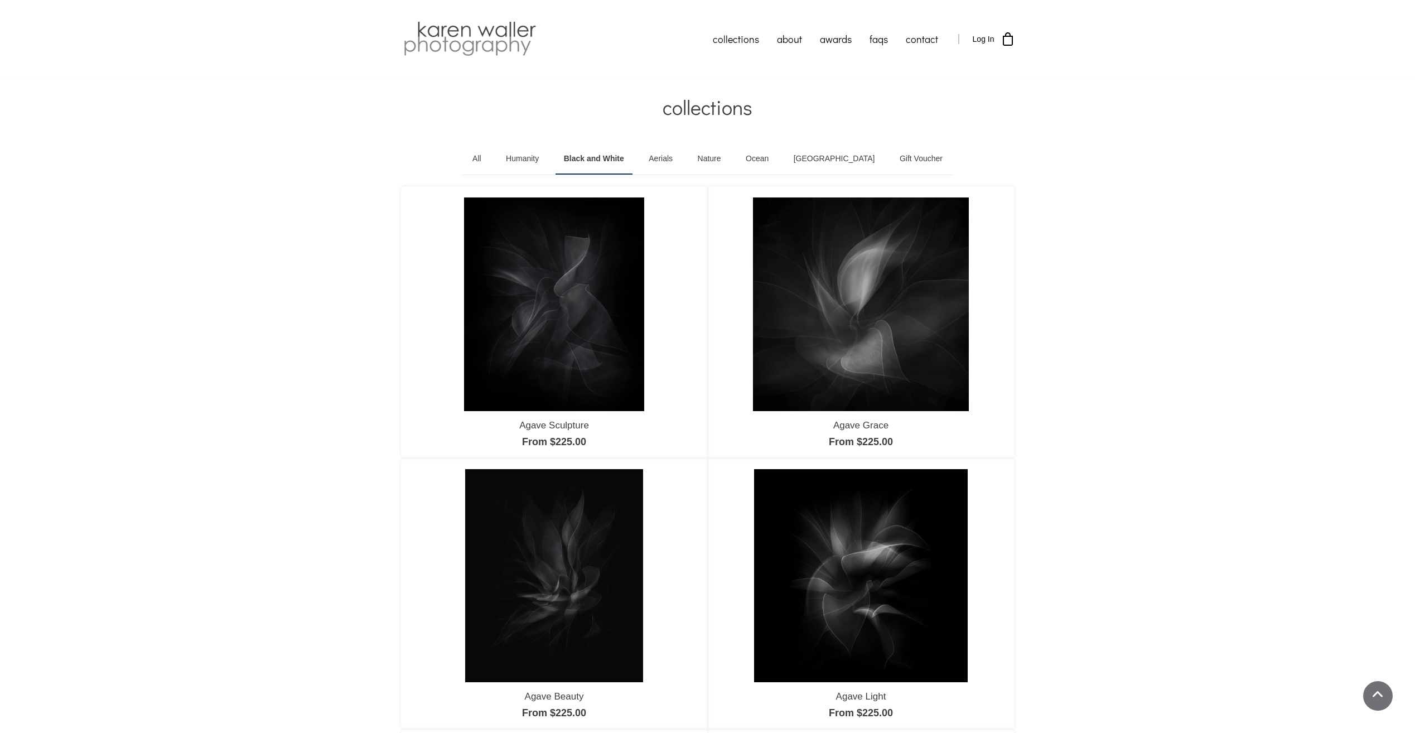
scroll to position [781, 0]
